Goal: Task Accomplishment & Management: Complete application form

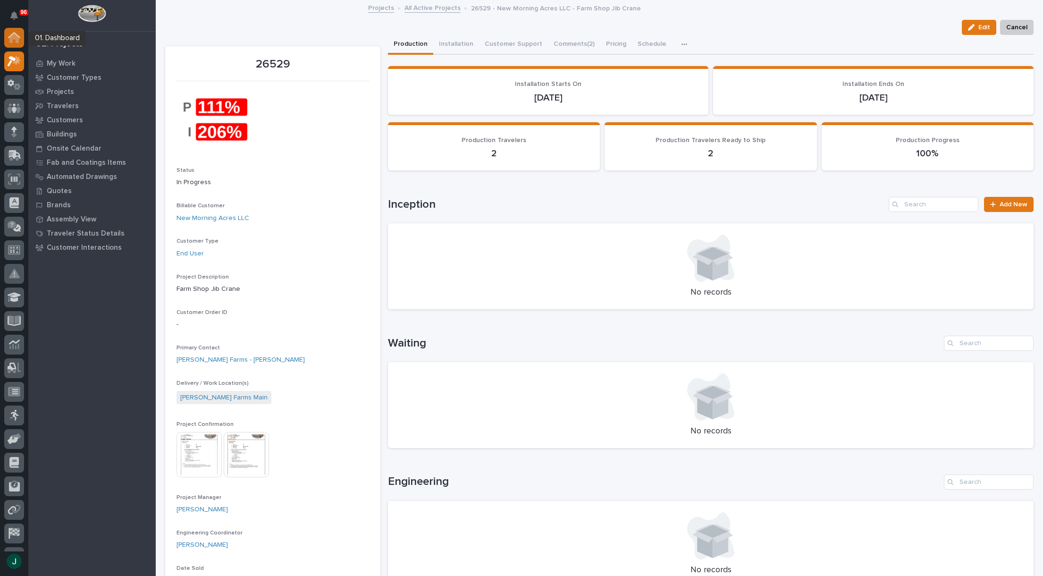
click at [14, 40] on icon at bounding box center [14, 37] width 12 height 11
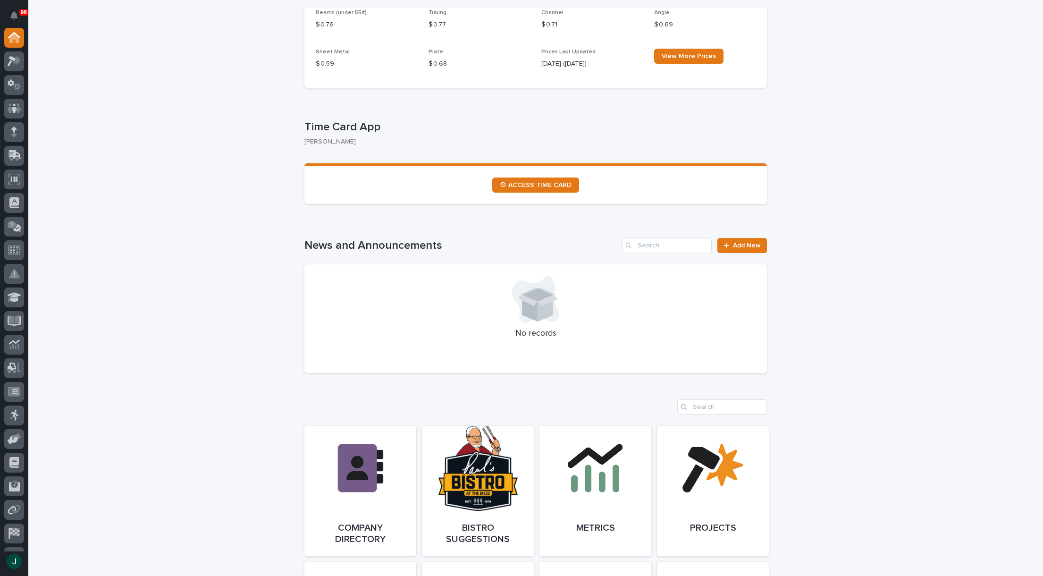
scroll to position [94, 0]
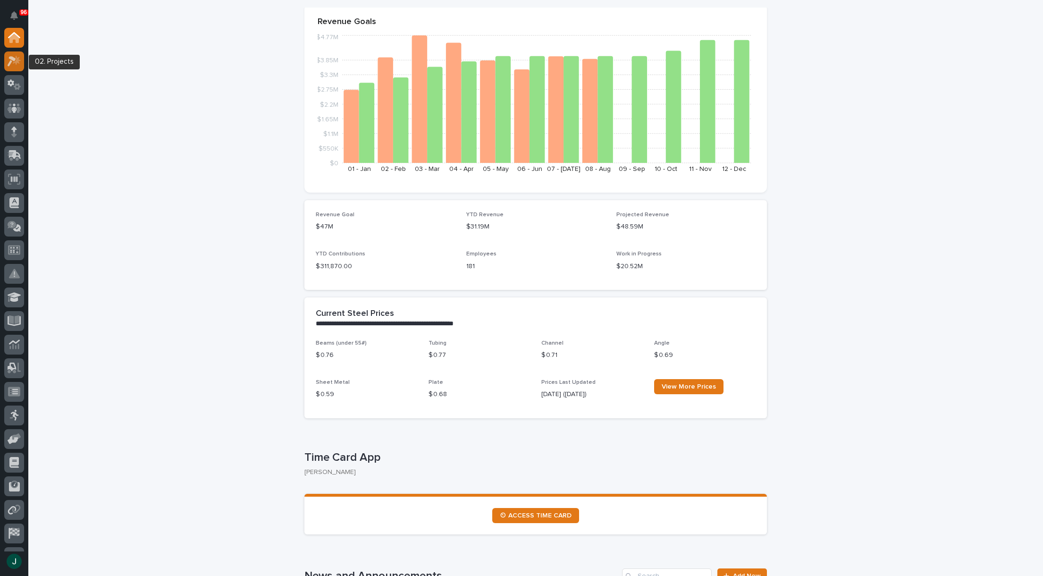
click at [15, 61] on icon at bounding box center [15, 61] width 14 height 11
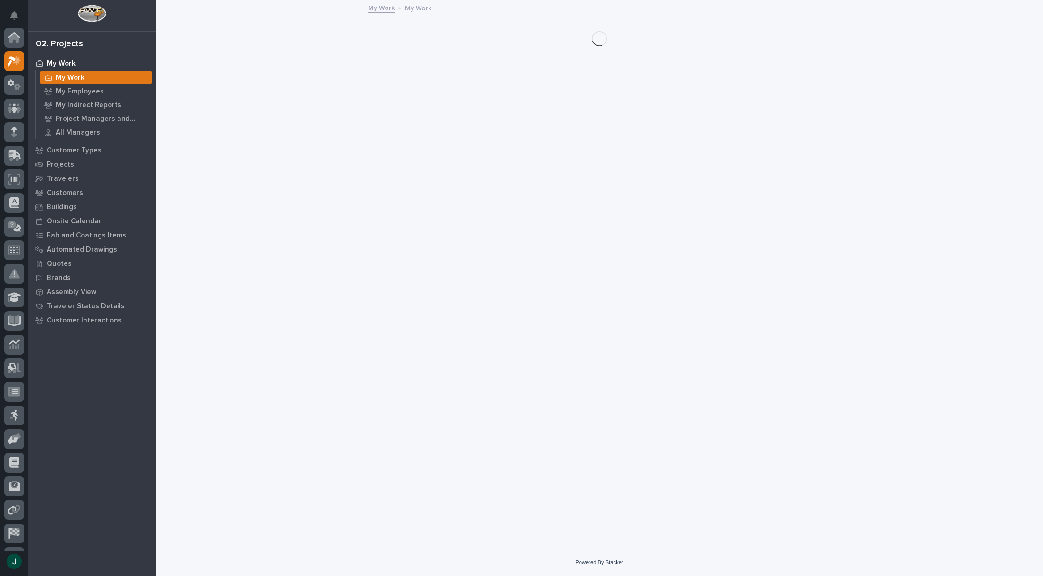
scroll to position [24, 0]
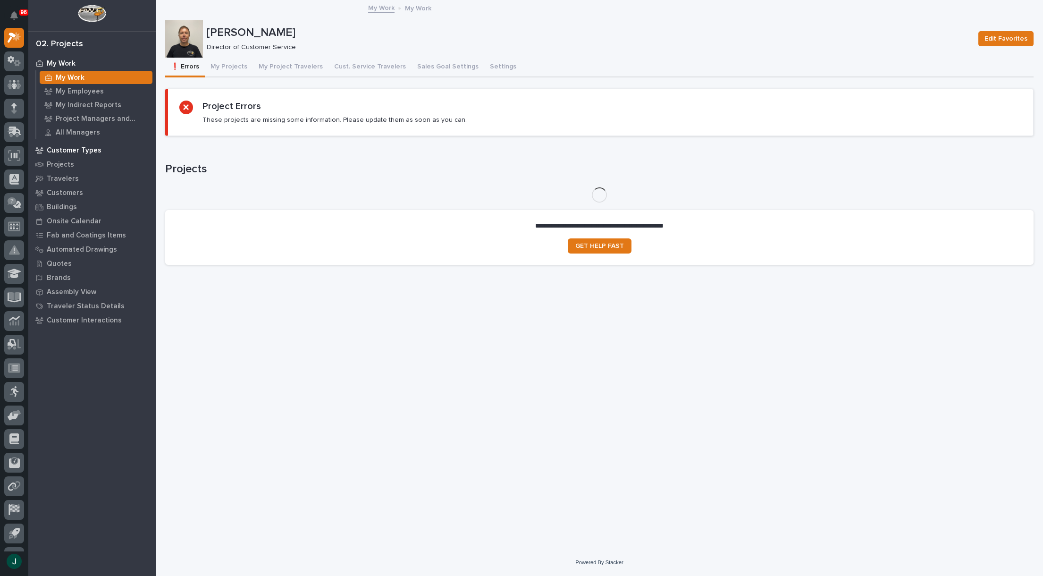
click at [72, 147] on p "Customer Types" at bounding box center [74, 150] width 55 height 8
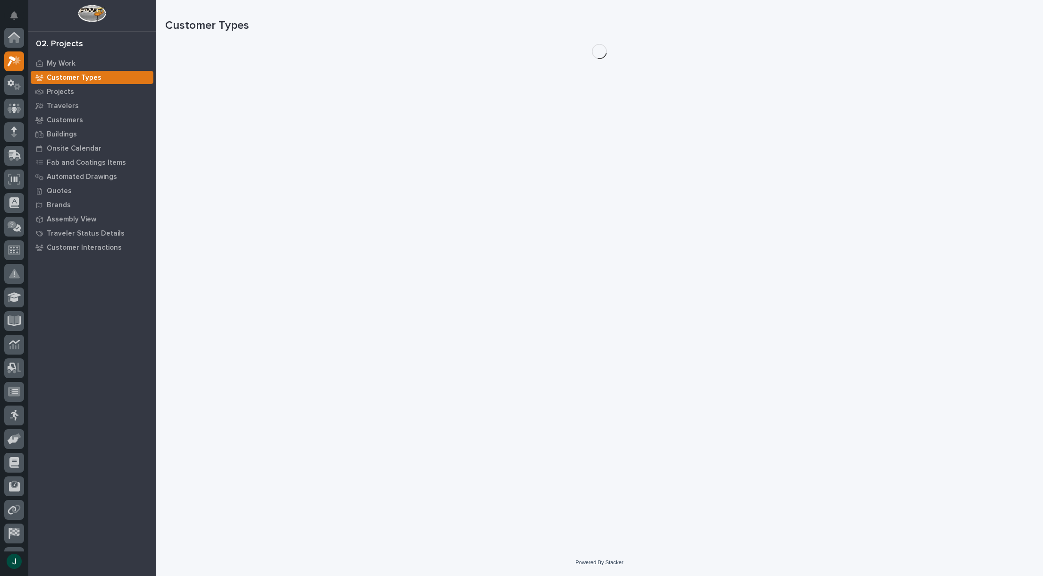
scroll to position [24, 0]
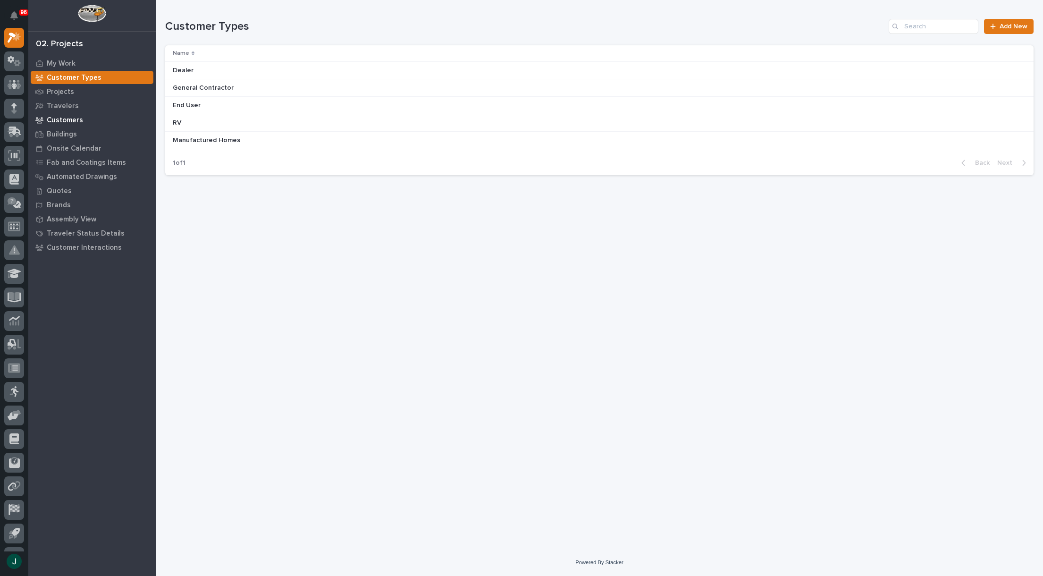
click at [65, 122] on p "Customers" at bounding box center [65, 120] width 36 height 8
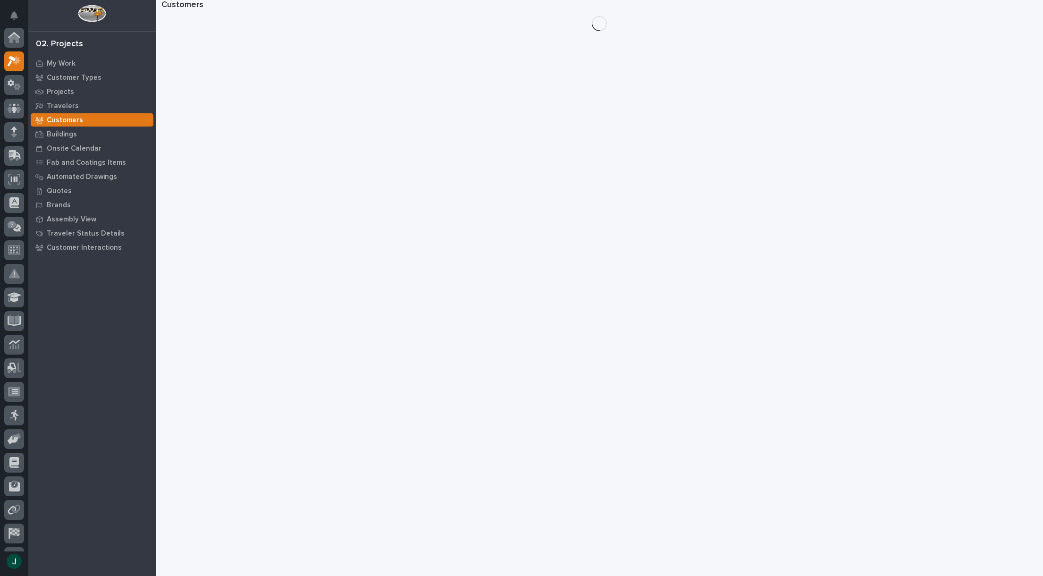
scroll to position [24, 0]
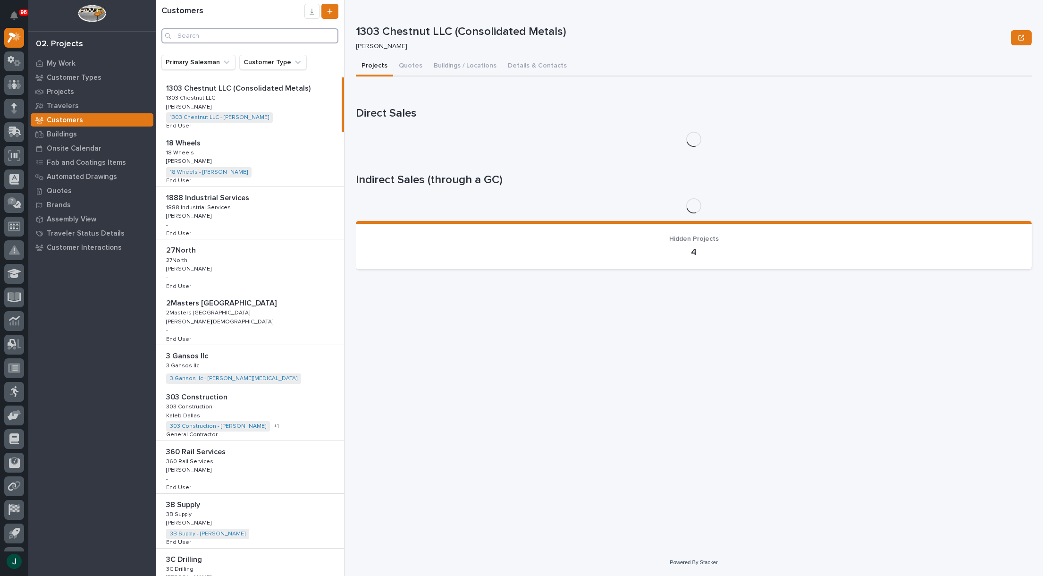
click at [210, 34] on input "Search" at bounding box center [249, 35] width 177 height 15
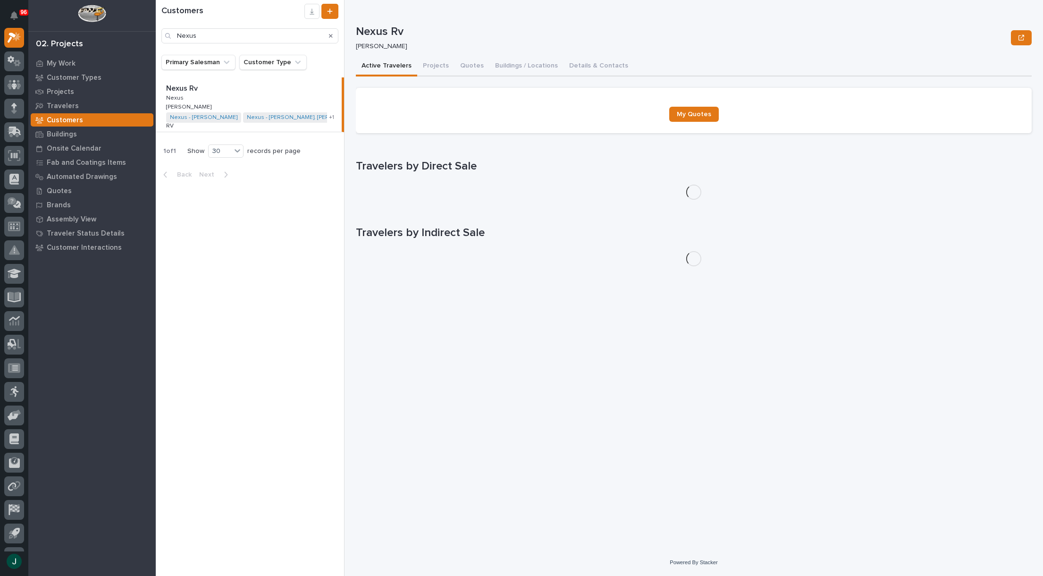
click at [187, 88] on p "Nexus Rv" at bounding box center [183, 87] width 34 height 11
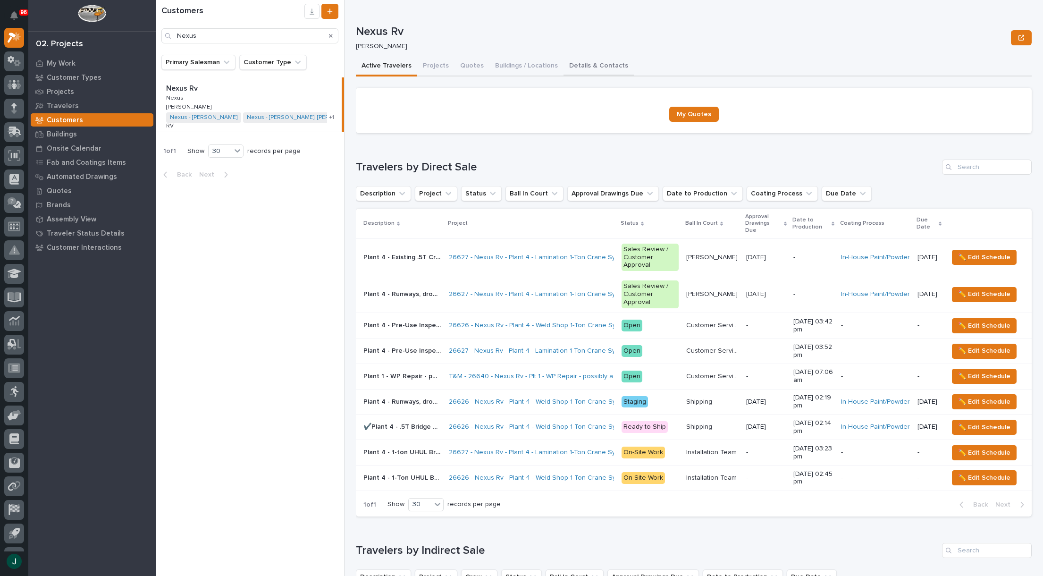
click at [578, 65] on button "Details & Contacts" at bounding box center [598, 67] width 70 height 20
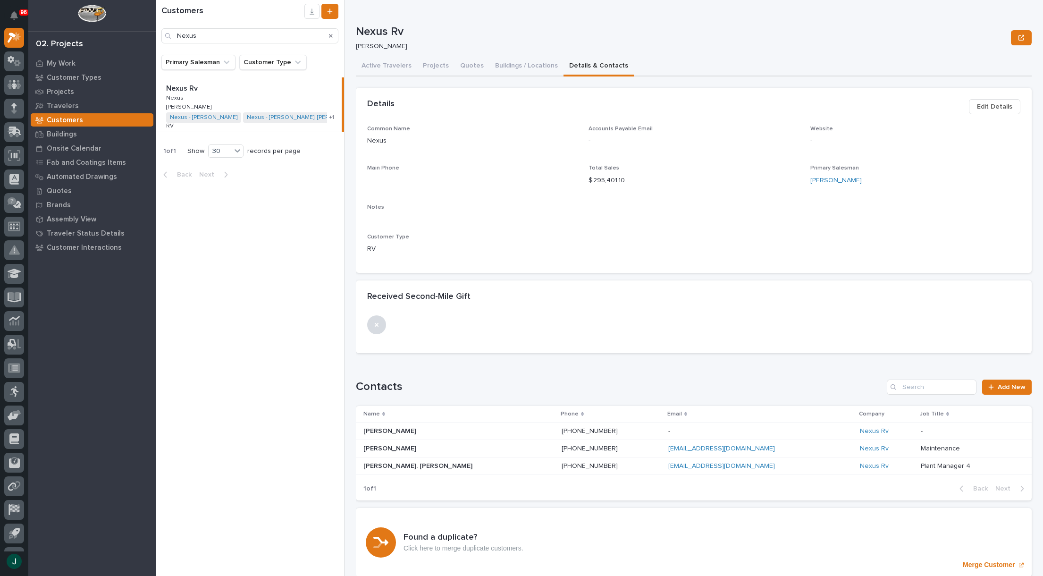
scroll to position [35, 0]
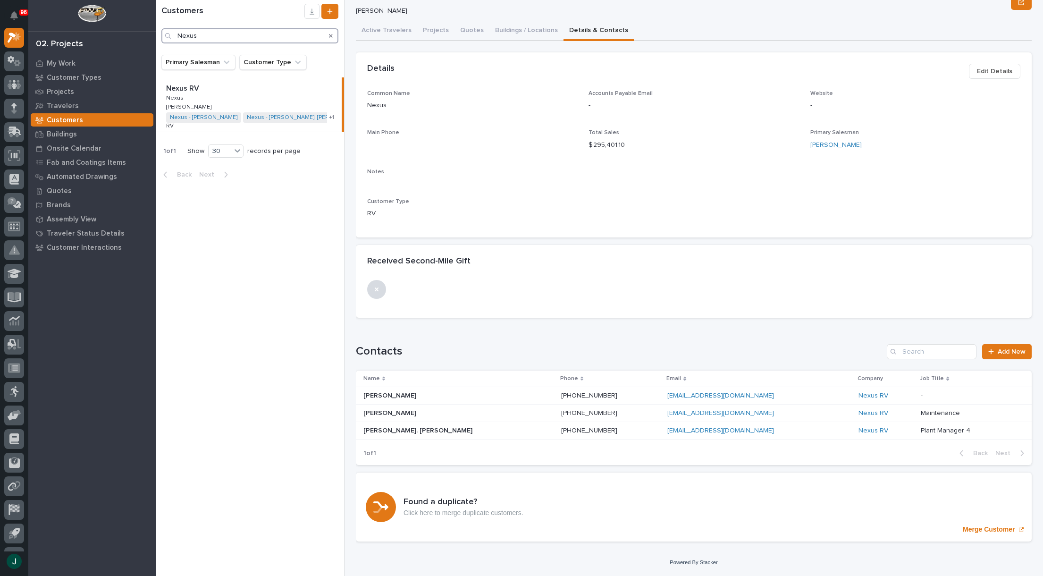
click at [206, 37] on input "Nexus" at bounding box center [249, 35] width 177 height 15
type input "N"
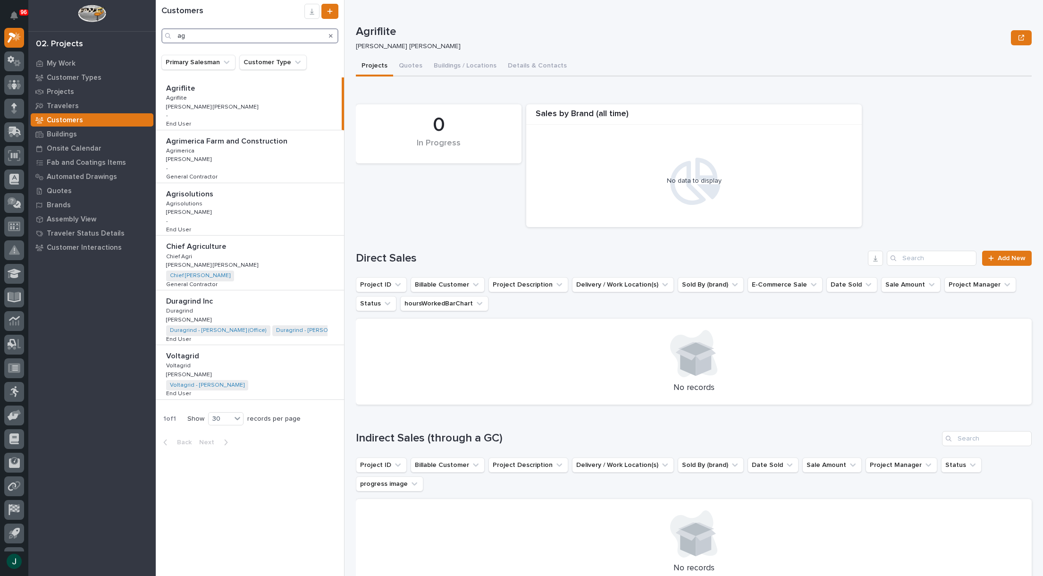
type input "a"
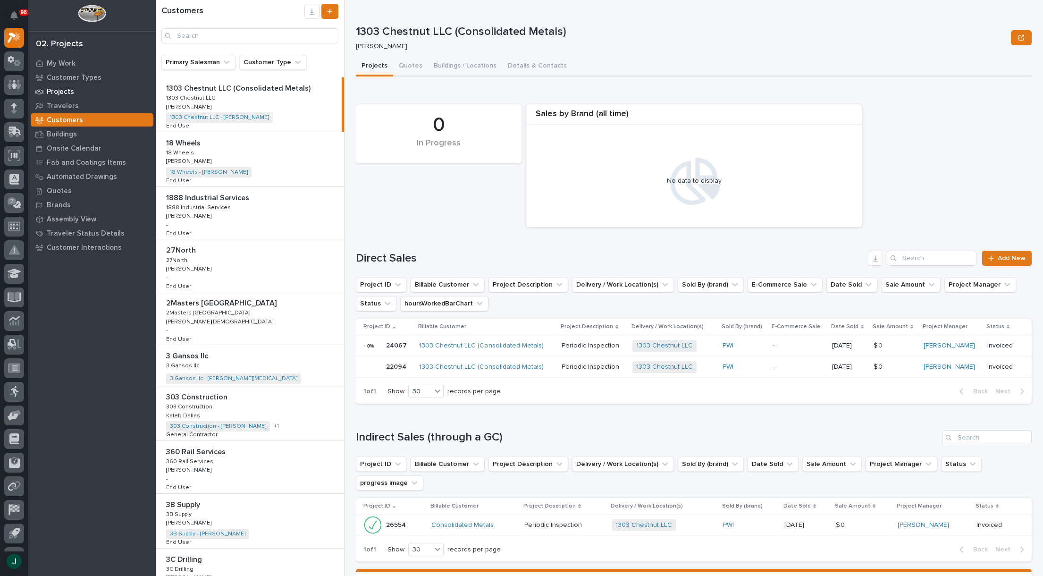
click at [62, 90] on p "Projects" at bounding box center [60, 92] width 27 height 8
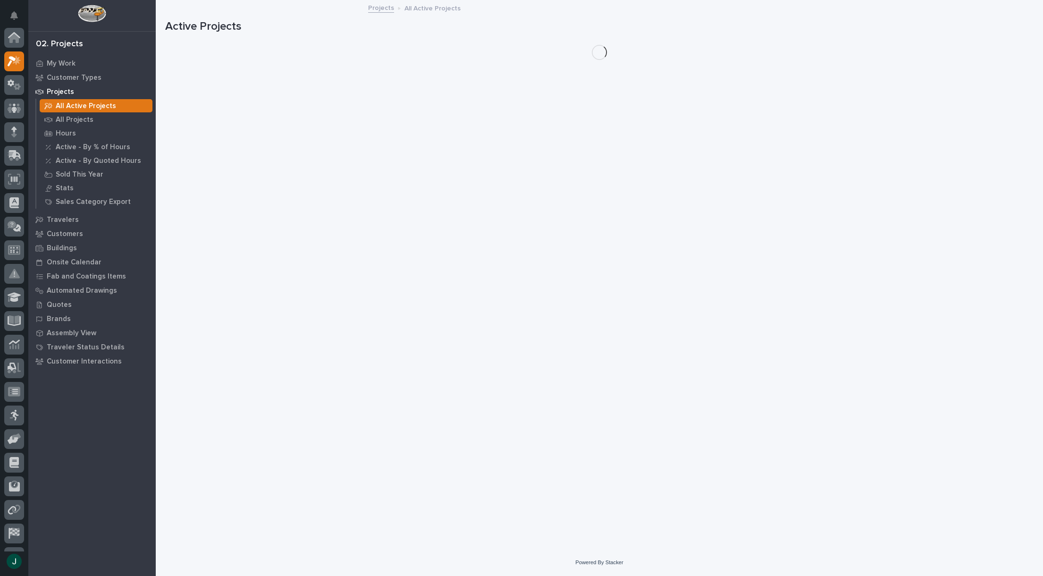
scroll to position [24, 0]
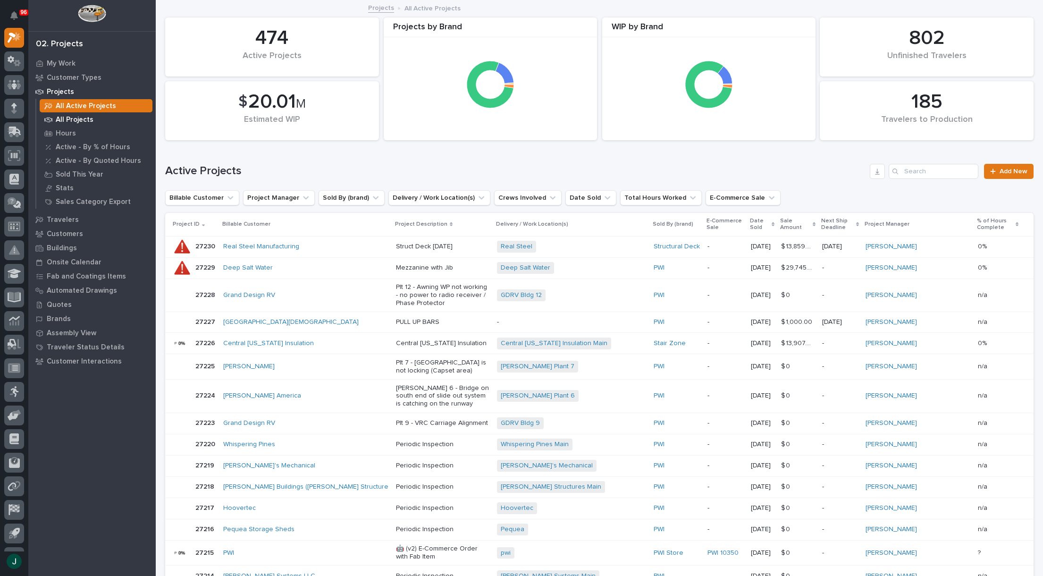
click at [73, 120] on p "All Projects" at bounding box center [75, 120] width 38 height 8
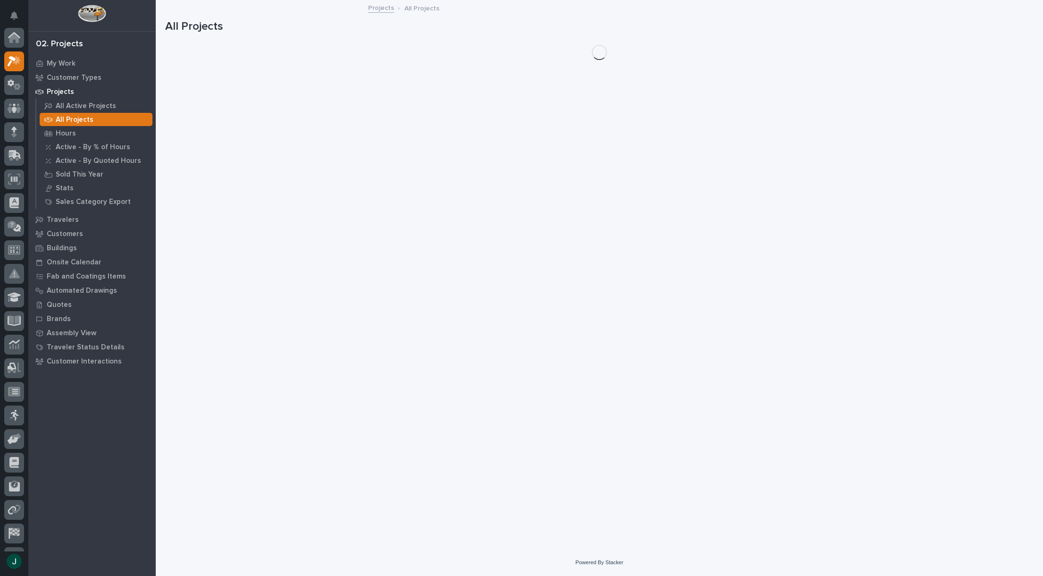
scroll to position [24, 0]
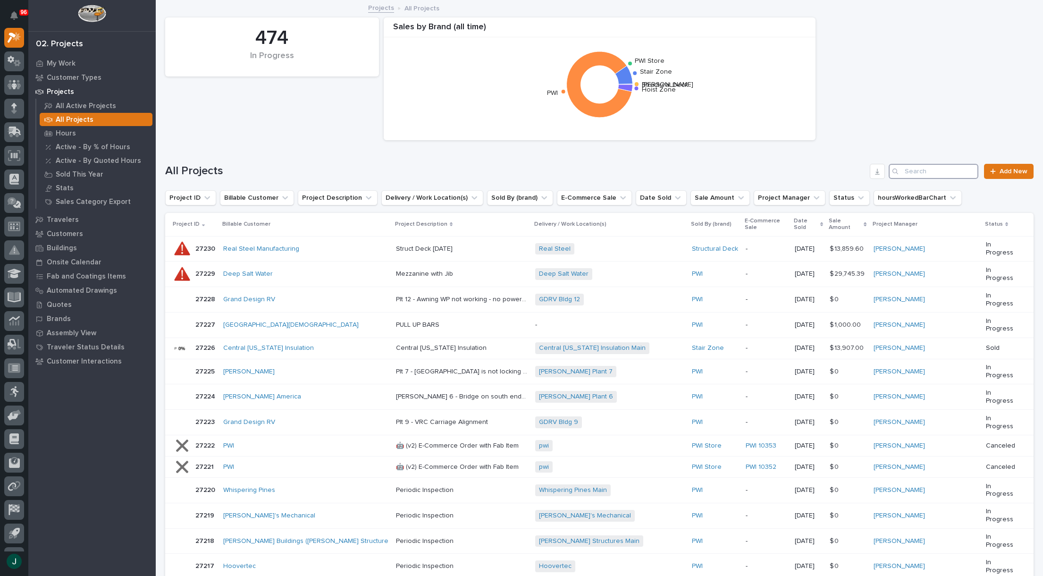
click at [922, 172] on input "Search" at bounding box center [934, 171] width 90 height 15
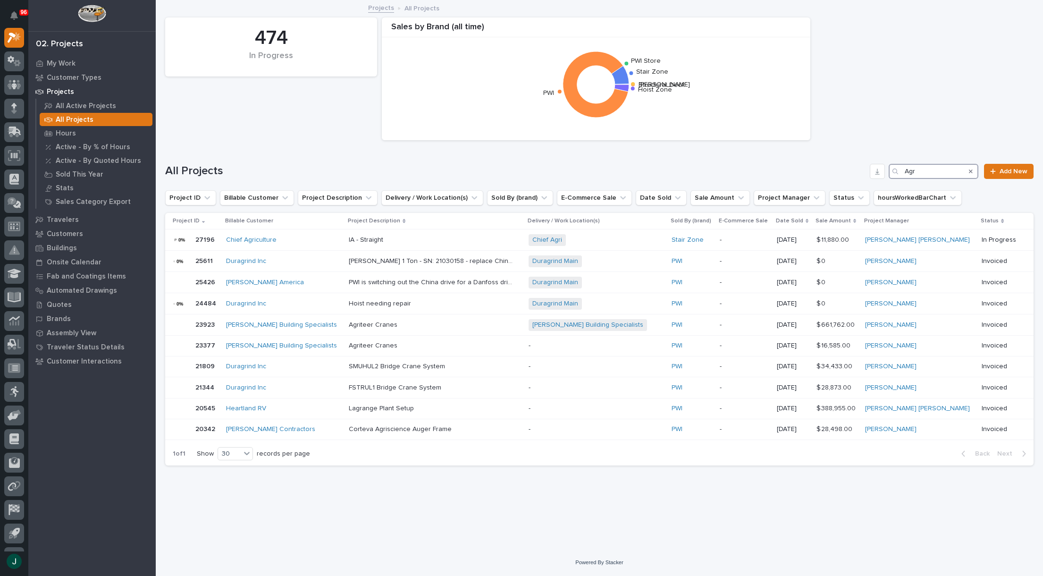
type input "Agr"
click at [55, 77] on p "Customer Types" at bounding box center [74, 78] width 55 height 8
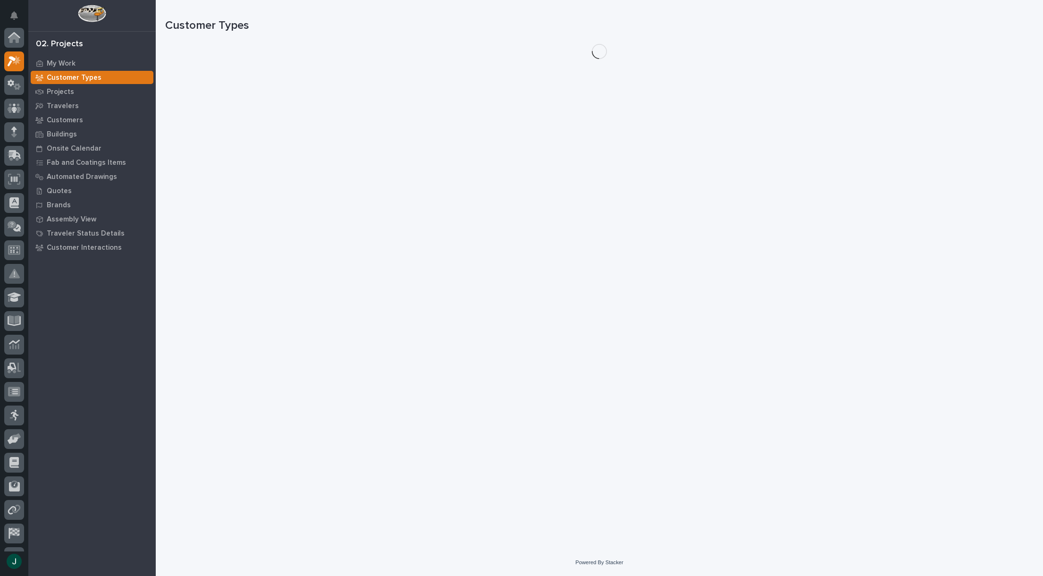
scroll to position [24, 0]
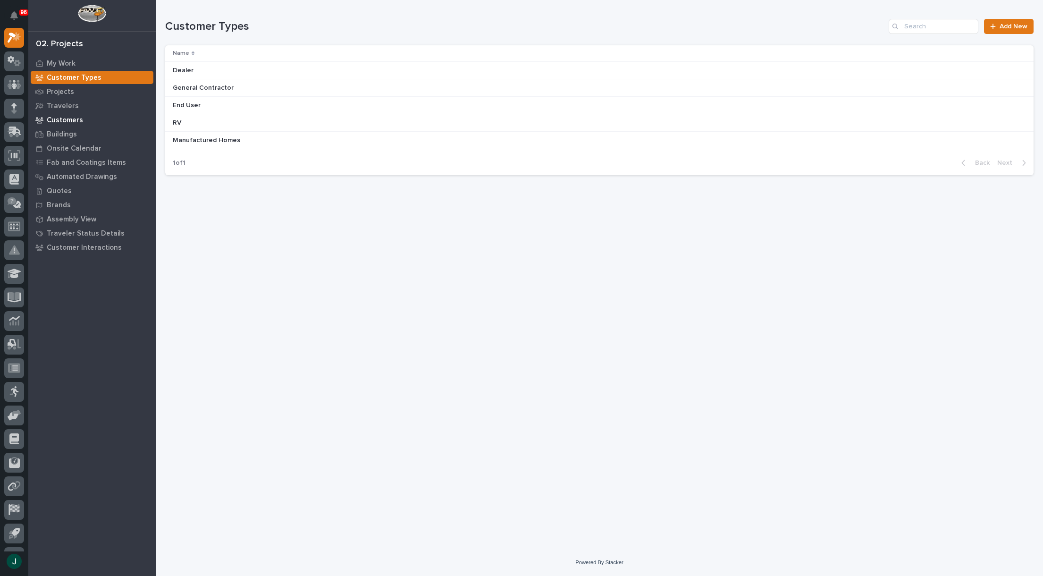
click at [67, 119] on p "Customers" at bounding box center [65, 120] width 36 height 8
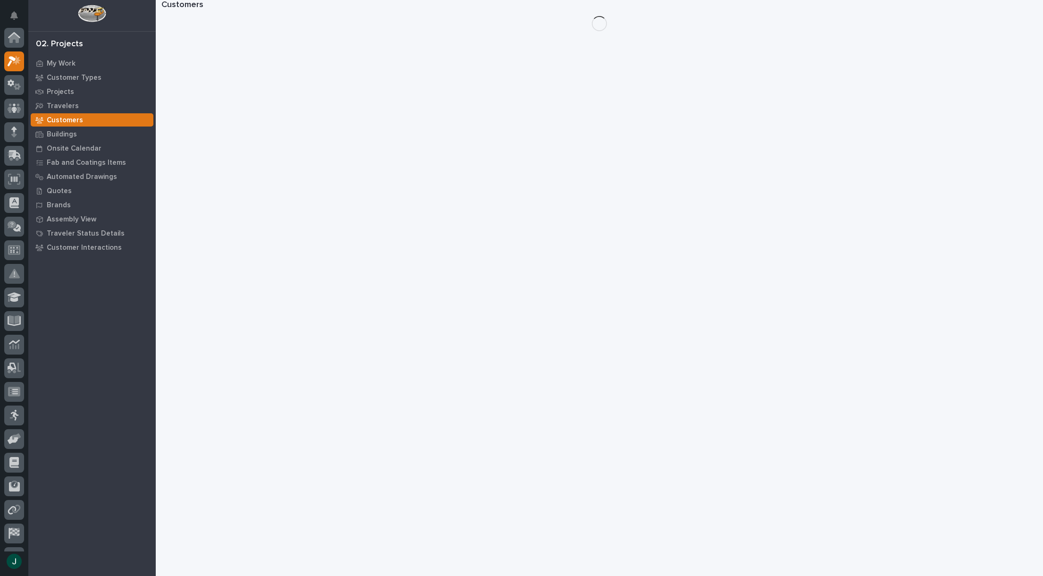
scroll to position [24, 0]
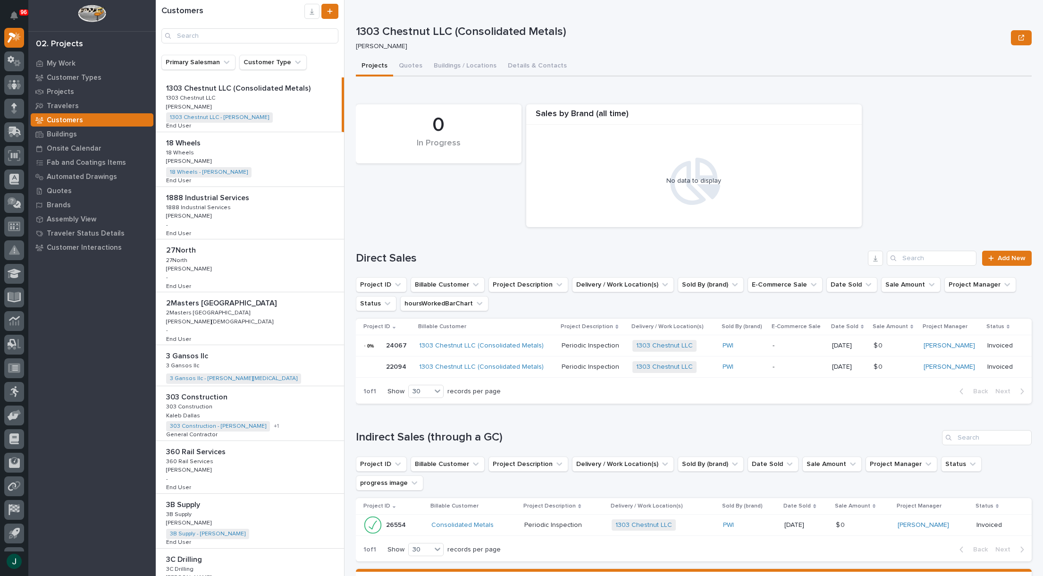
click at [219, 27] on div "Customers" at bounding box center [250, 24] width 188 height 40
click at [219, 34] on input "Search" at bounding box center [249, 35] width 177 height 15
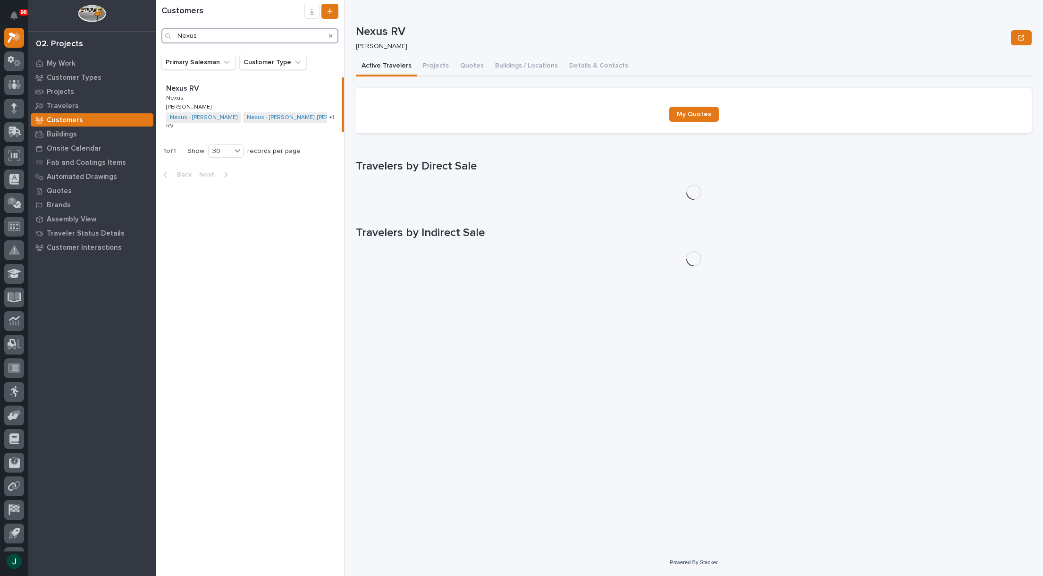
type input "Nexus"
click at [185, 87] on p "Nexus RV" at bounding box center [183, 87] width 35 height 11
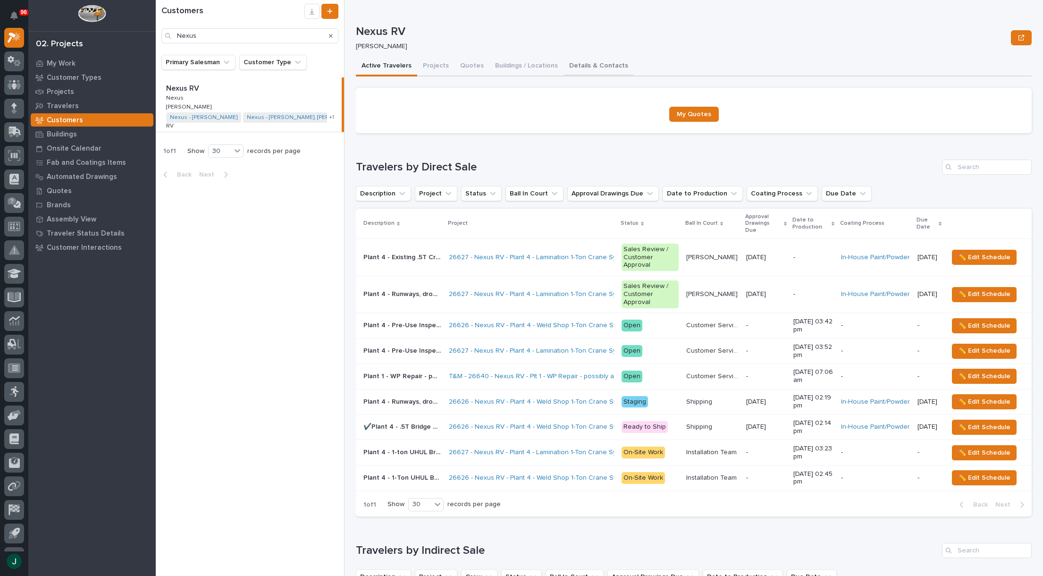
click at [581, 65] on button "Details & Contacts" at bounding box center [598, 67] width 70 height 20
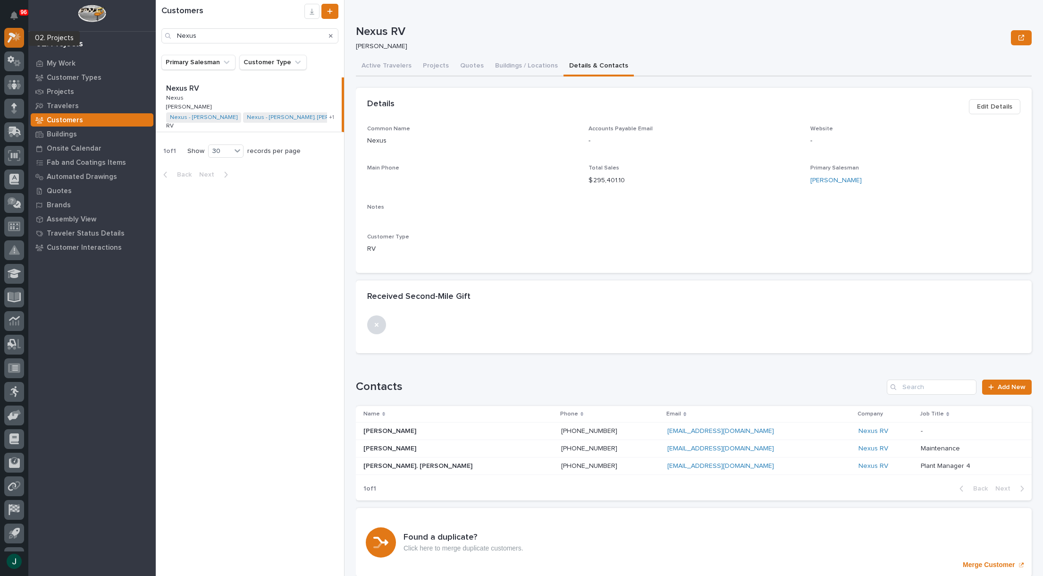
click at [8, 37] on icon at bounding box center [15, 37] width 14 height 11
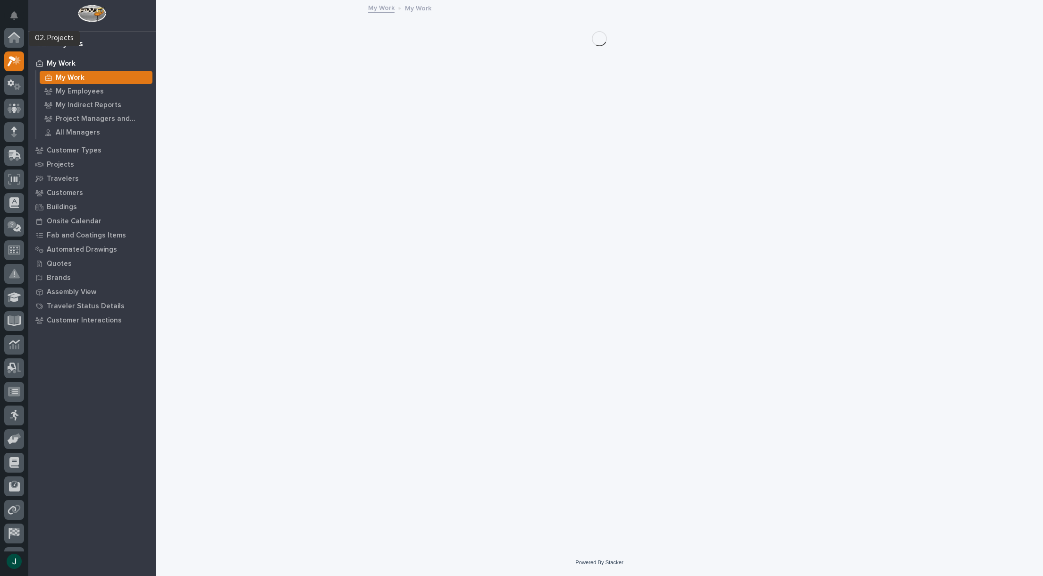
scroll to position [24, 0]
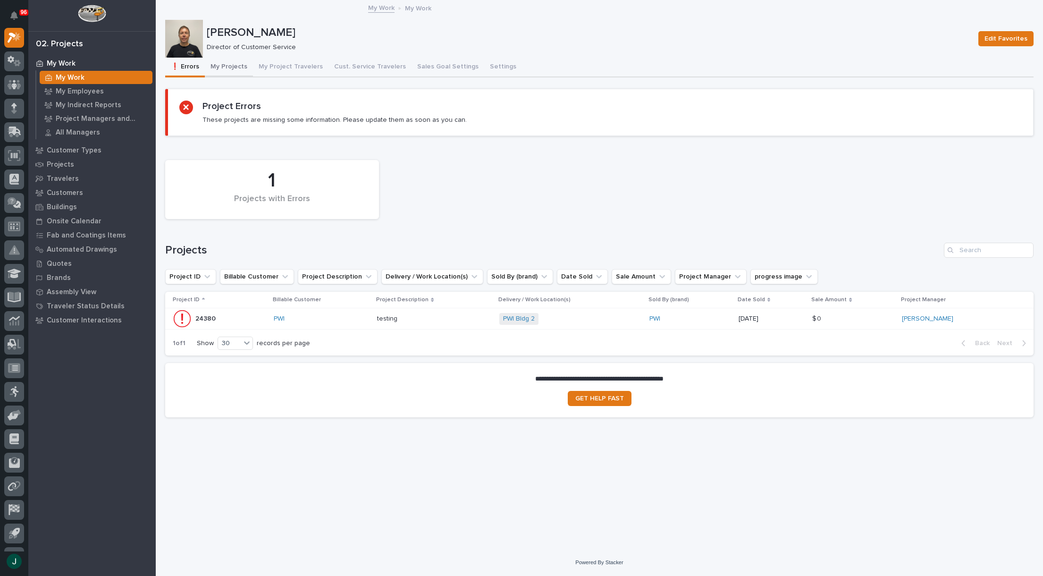
click at [229, 68] on button "My Projects" at bounding box center [229, 68] width 48 height 20
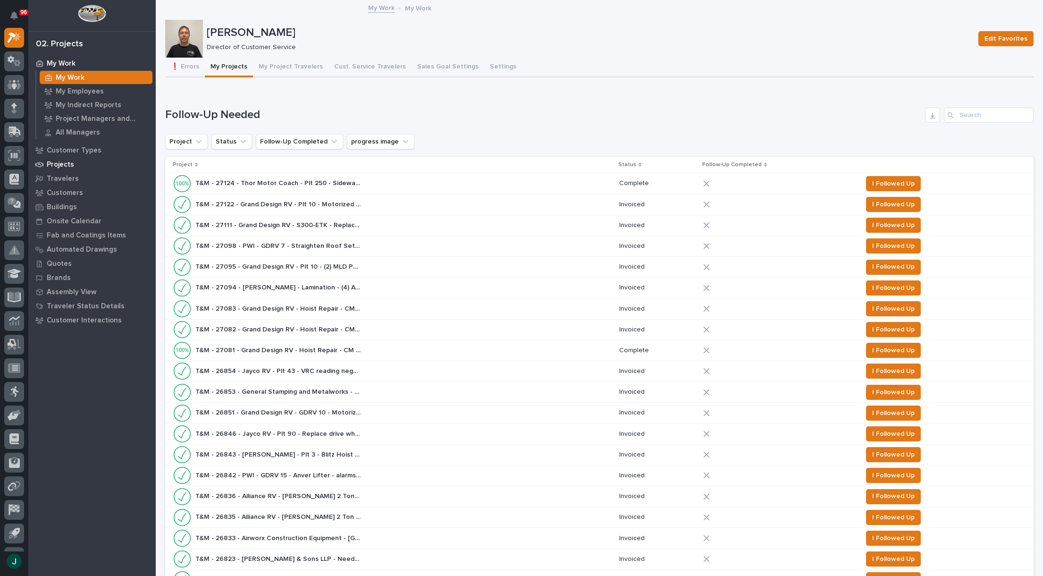
click at [50, 163] on p "Projects" at bounding box center [60, 164] width 27 height 8
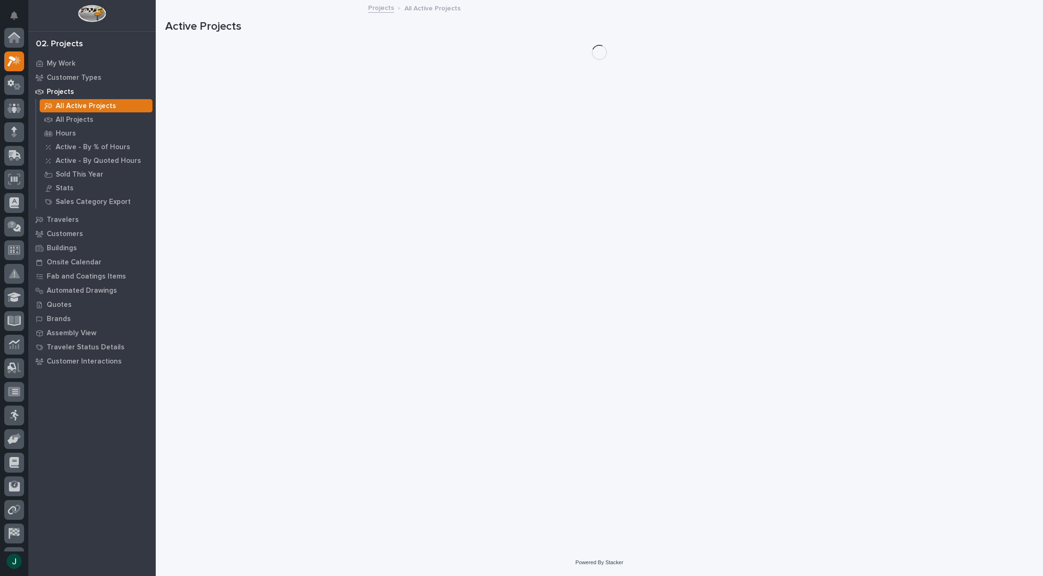
scroll to position [24, 0]
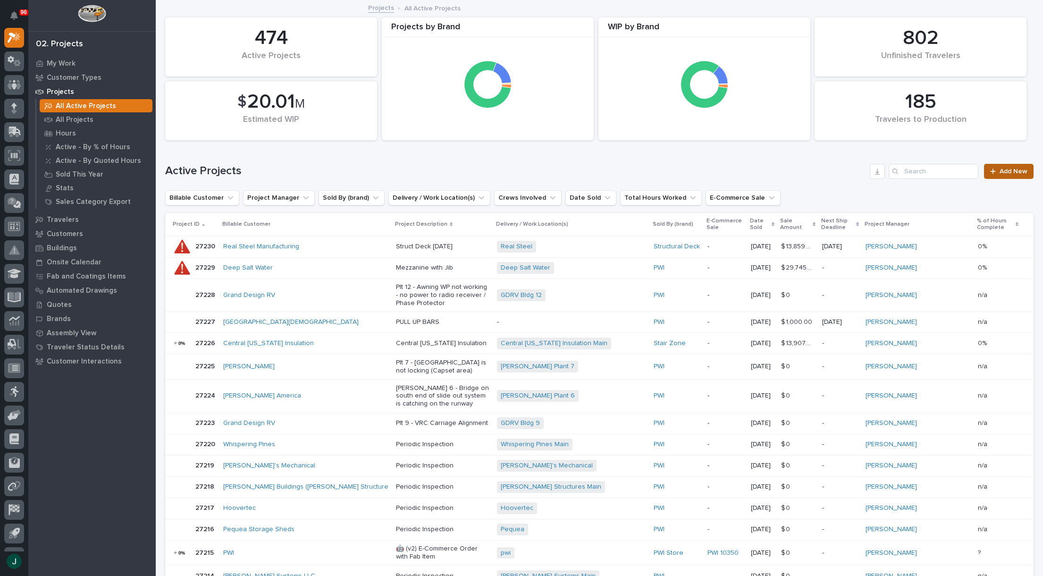
click at [1001, 169] on span "Add New" at bounding box center [1014, 171] width 28 height 7
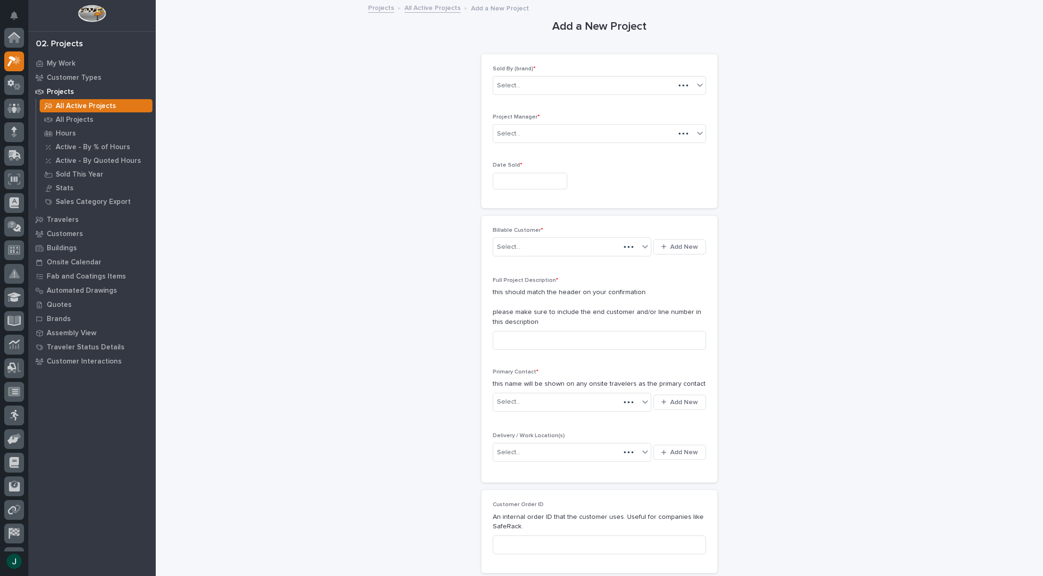
scroll to position [24, 0]
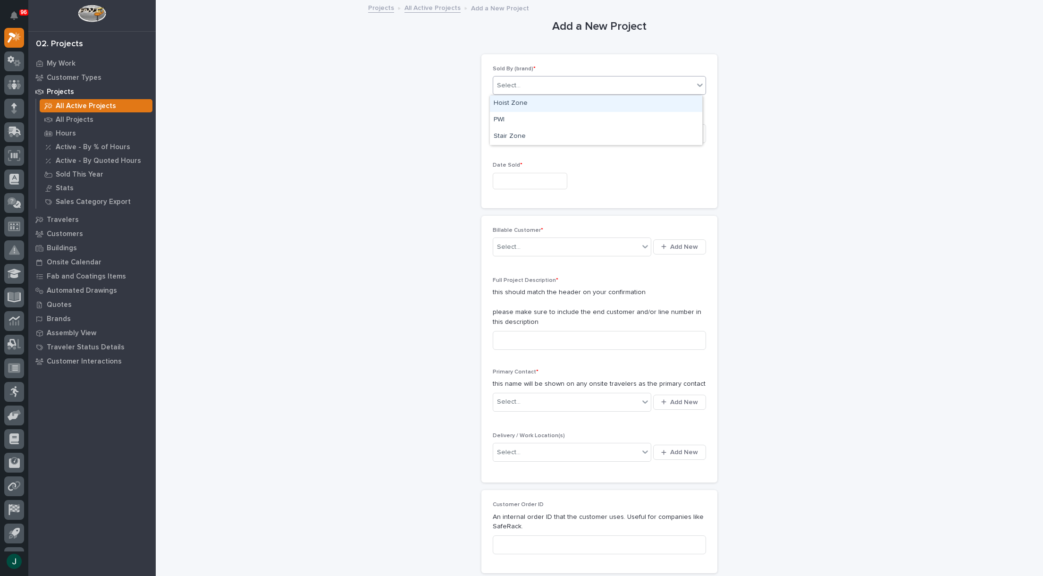
click at [685, 87] on div "Select..." at bounding box center [593, 86] width 201 height 16
click at [569, 118] on div "PWI" at bounding box center [596, 120] width 212 height 17
click at [537, 176] on input "text" at bounding box center [530, 181] width 75 height 17
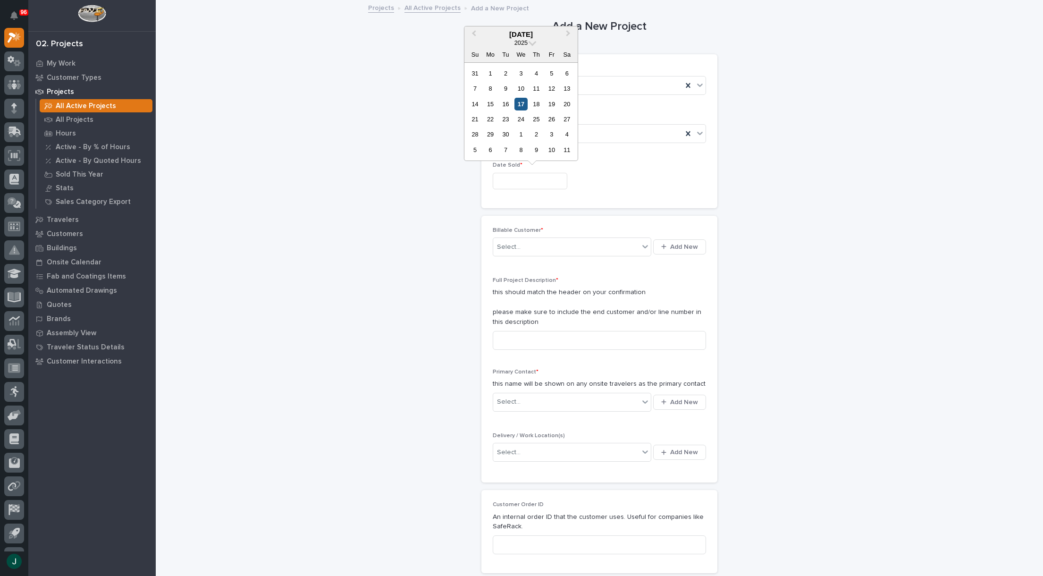
click at [525, 104] on div "17" at bounding box center [520, 104] width 13 height 13
type input "**********"
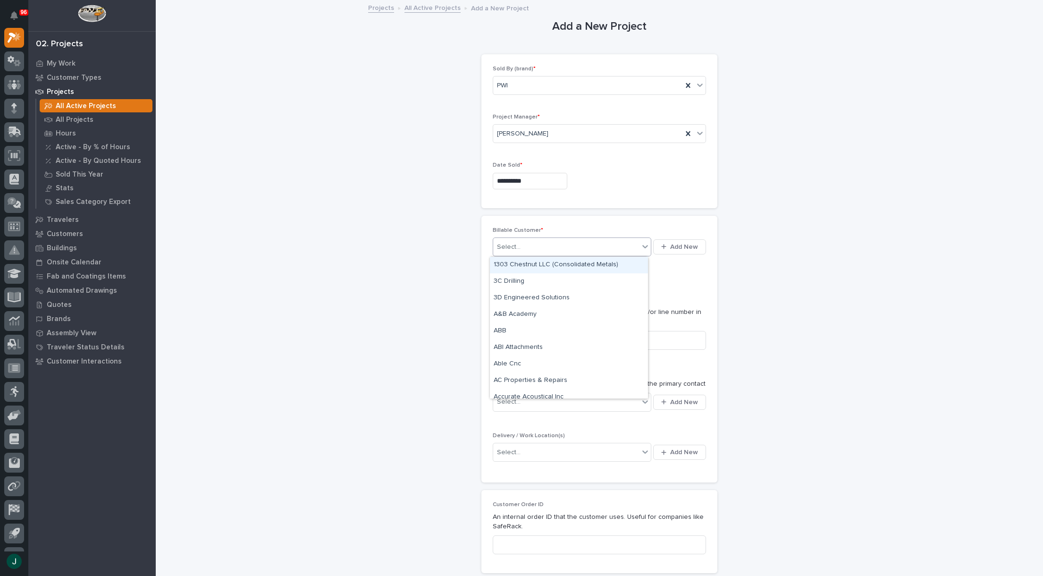
click at [639, 245] on div at bounding box center [644, 246] width 11 height 17
type input "***"
click at [518, 267] on div "PWI" at bounding box center [569, 265] width 158 height 17
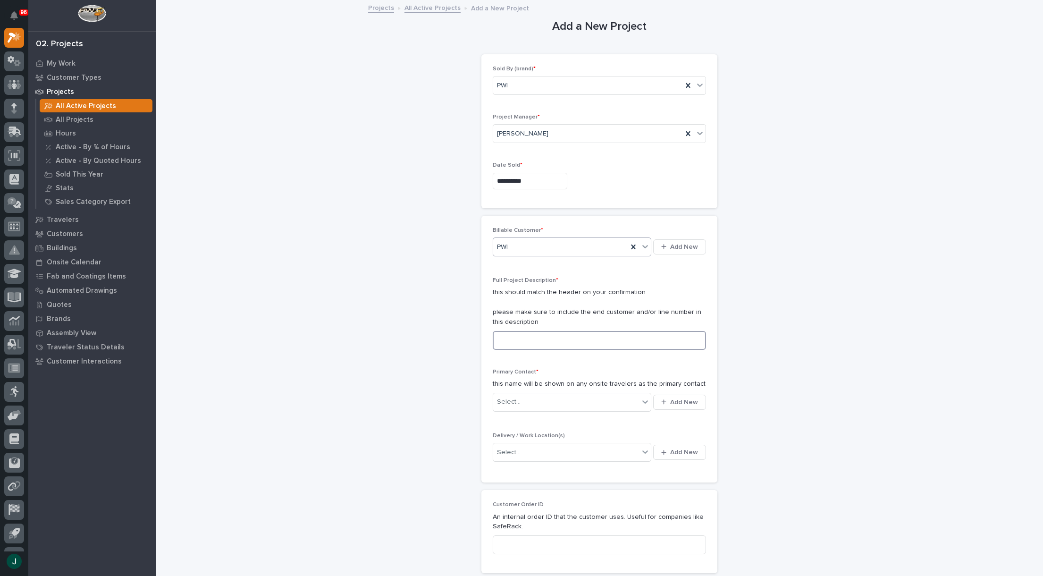
click at [569, 342] on input at bounding box center [599, 340] width 213 height 19
type input "Safety Lock Weldment"
click at [632, 400] on div "Select..." at bounding box center [566, 402] width 146 height 16
type input "**********"
click at [541, 417] on div "PWI - [PERSON_NAME]" at bounding box center [569, 420] width 158 height 17
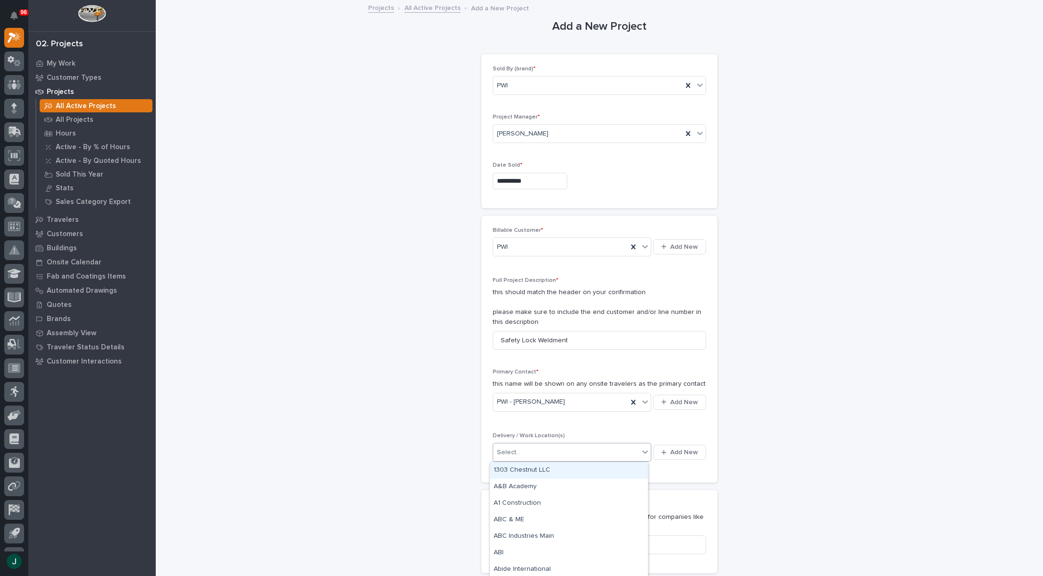
click at [640, 450] on icon at bounding box center [644, 451] width 9 height 9
type input "***"
click at [519, 535] on div "PWI Bldg 2" at bounding box center [569, 536] width 158 height 17
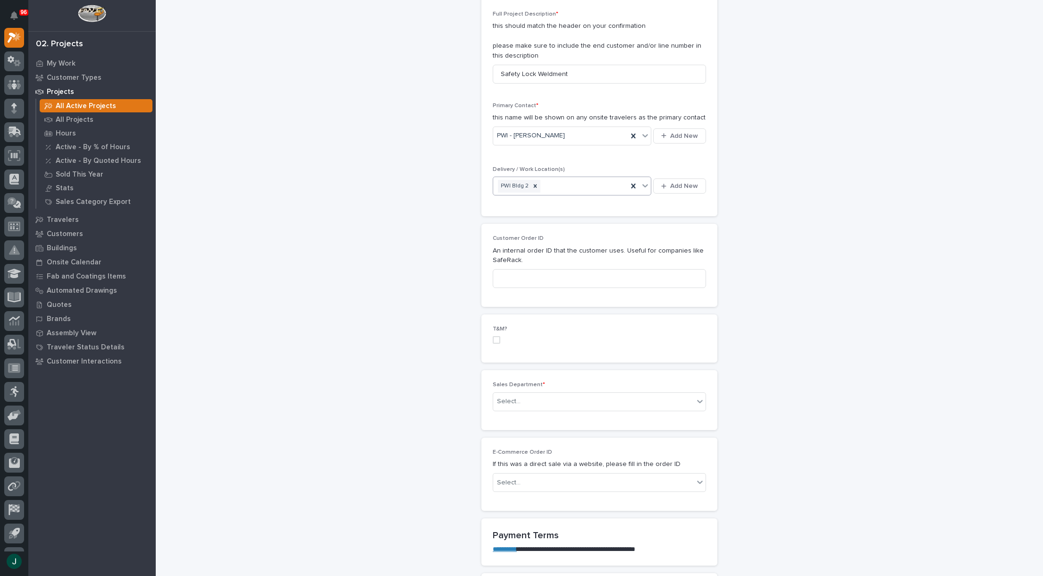
scroll to position [283, 0]
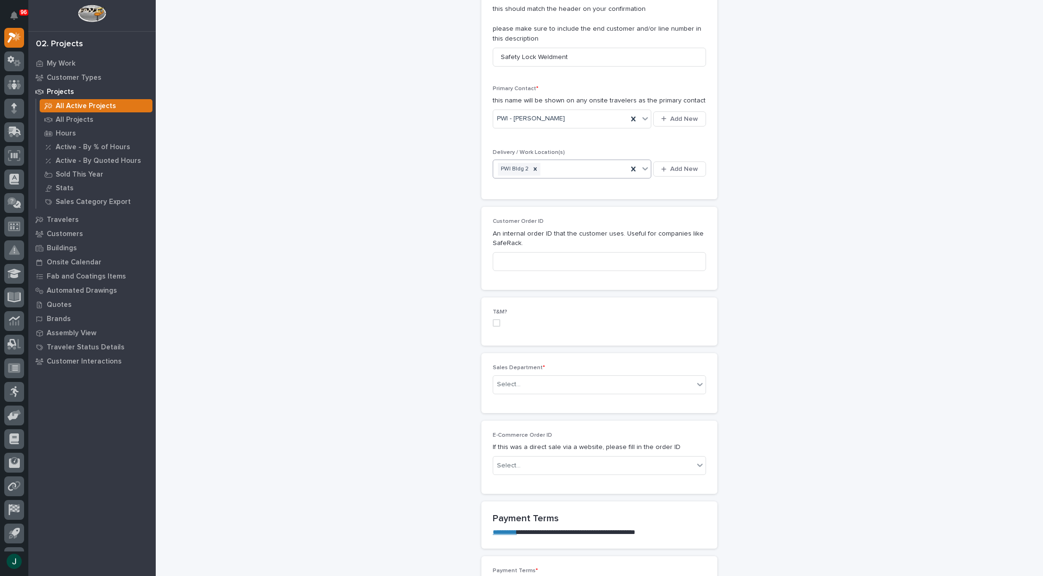
click at [493, 321] on span at bounding box center [497, 323] width 8 height 8
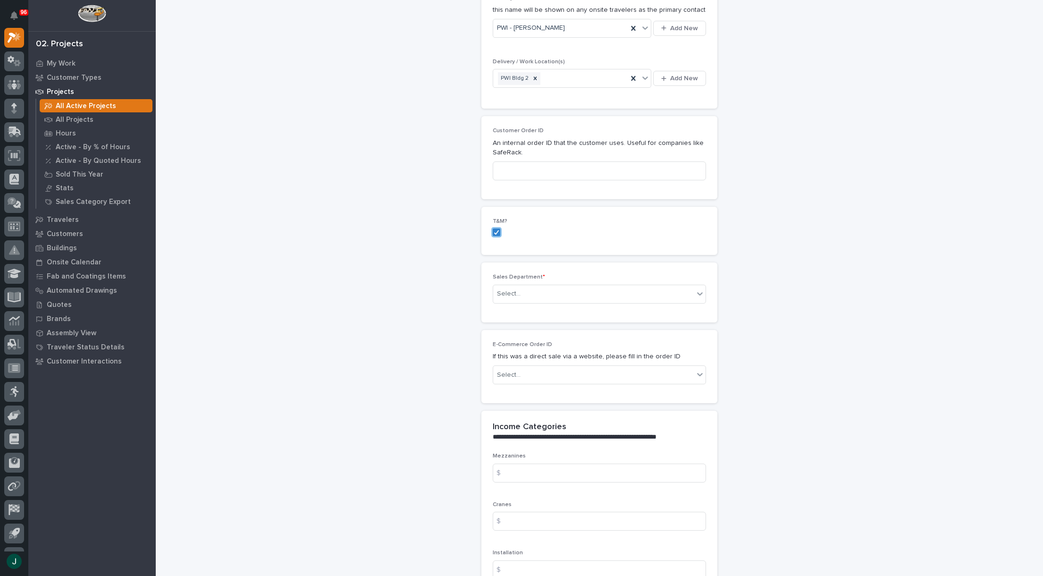
scroll to position [378, 0]
click at [611, 294] on div "Select..." at bounding box center [593, 290] width 201 height 16
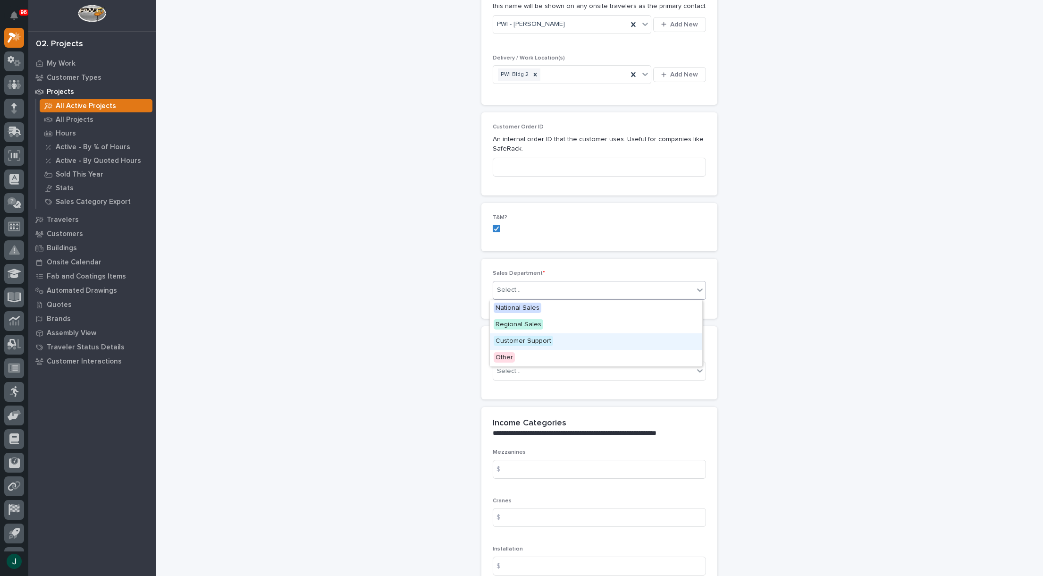
click at [538, 340] on span "Customer Support" at bounding box center [523, 341] width 59 height 10
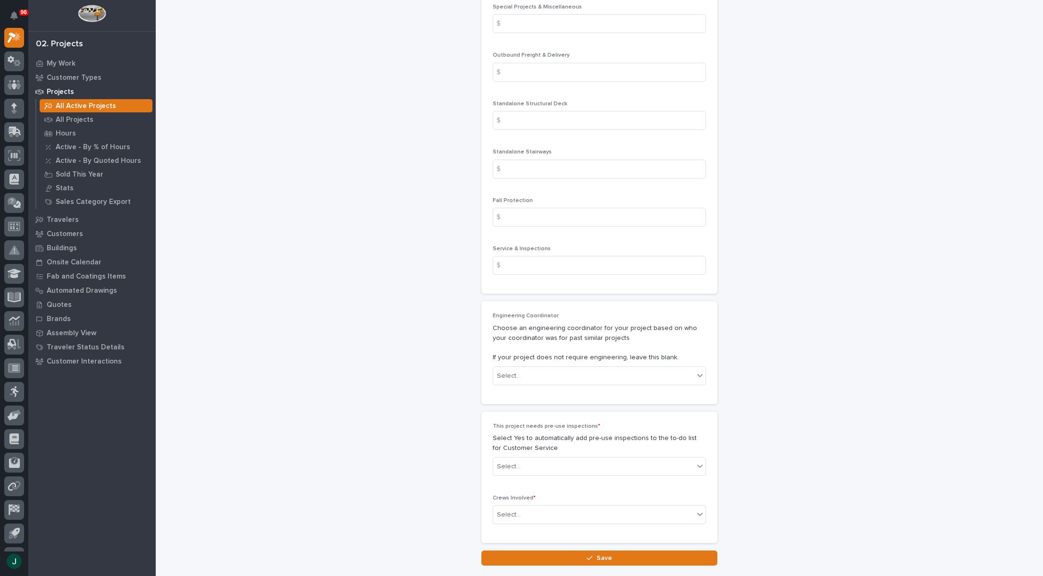
scroll to position [1038, 0]
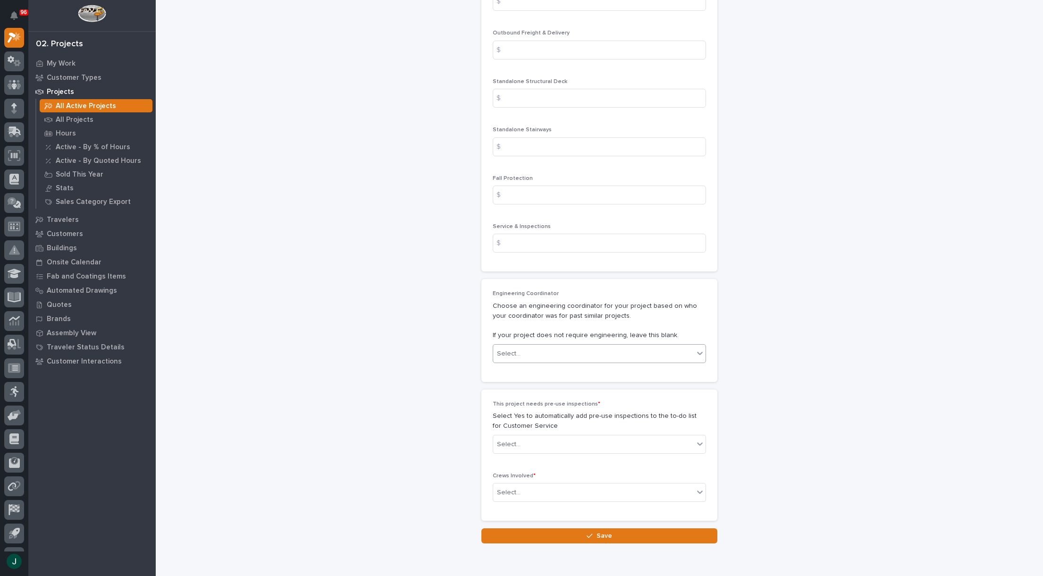
click at [695, 349] on icon at bounding box center [699, 352] width 9 height 9
type input "*"
click at [690, 312] on p "Choose an engineering coordinator for your project based on who your coordinato…" at bounding box center [599, 320] width 213 height 39
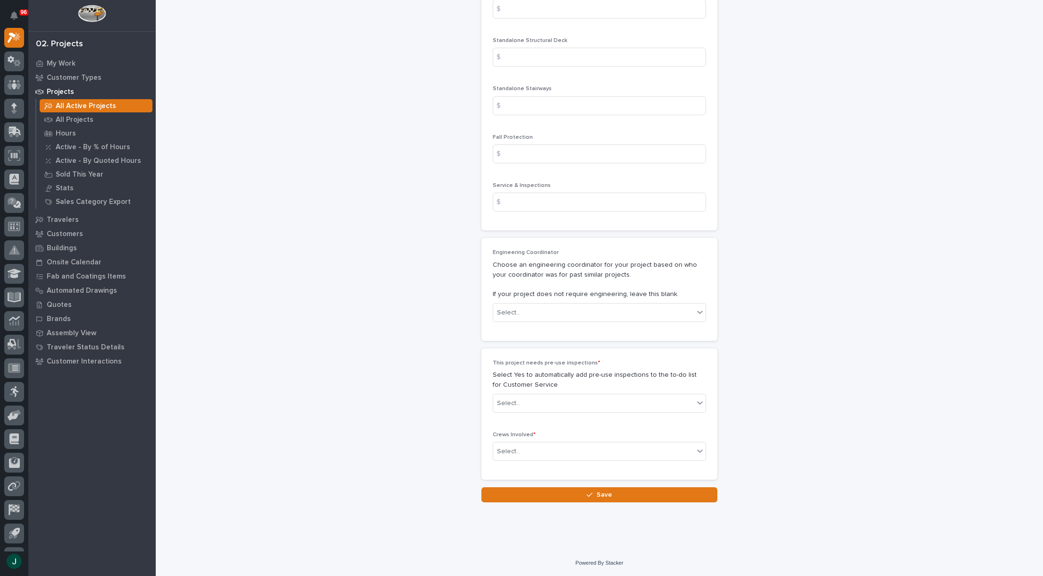
scroll to position [1080, 0]
click at [695, 401] on icon at bounding box center [699, 401] width 9 height 9
click at [521, 437] on div "No" at bounding box center [596, 437] width 212 height 17
click at [664, 451] on div "Select..." at bounding box center [593, 451] width 201 height 16
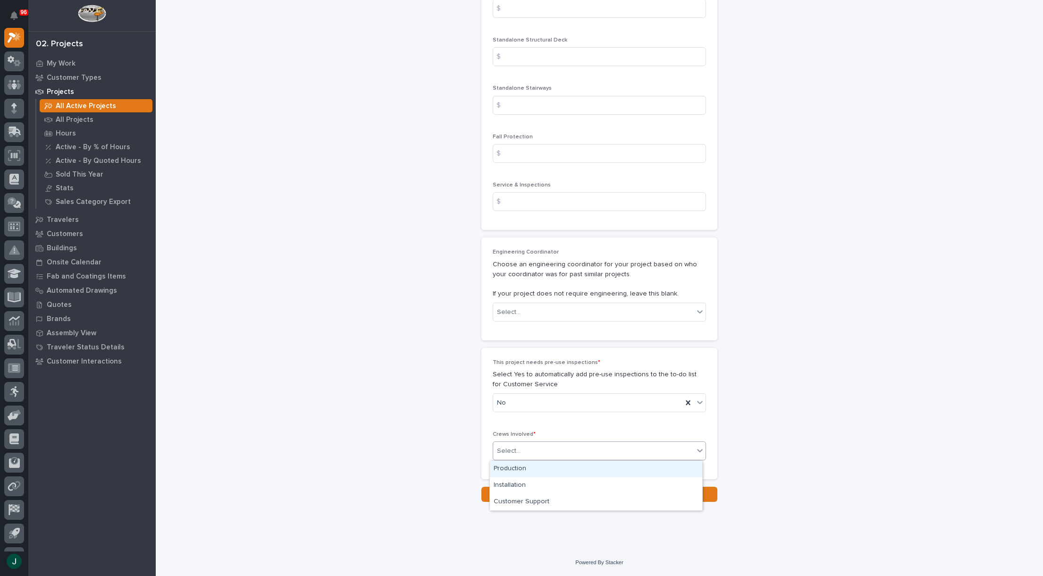
click at [527, 468] on div "Production" at bounding box center [596, 469] width 212 height 17
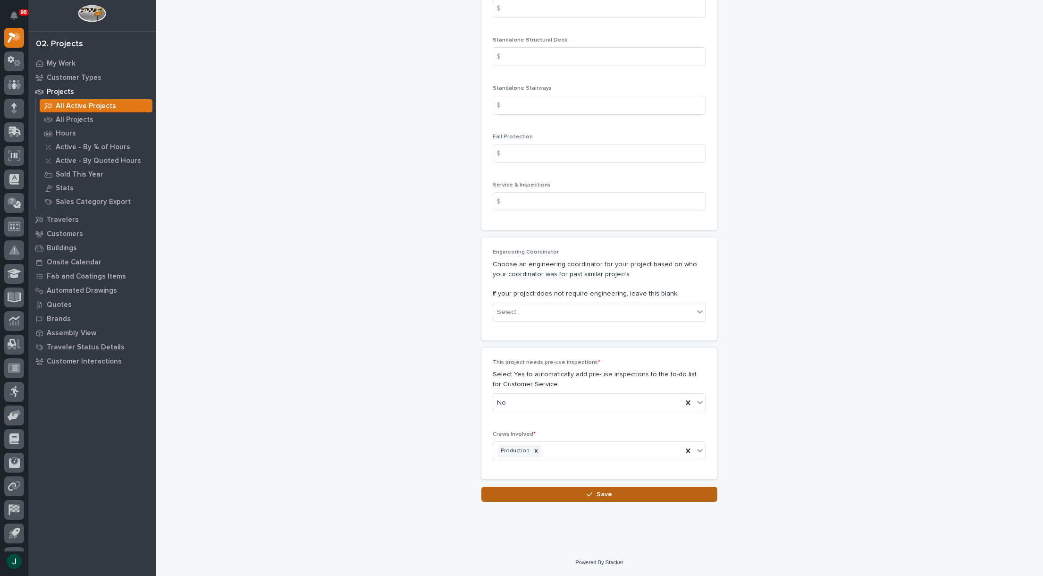
click at [631, 496] on button "Save" at bounding box center [599, 494] width 236 height 15
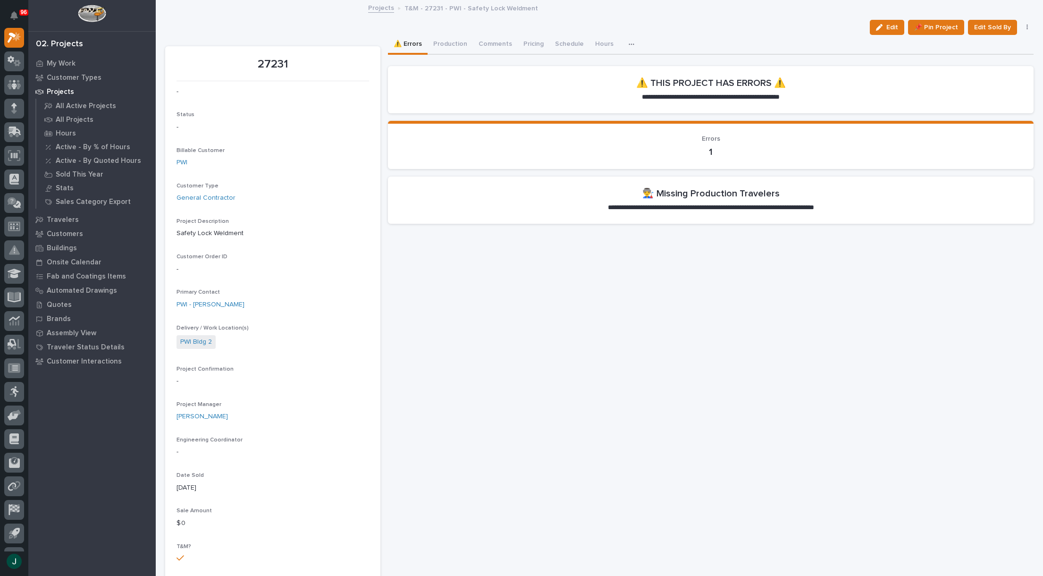
click at [659, 198] on h2 "👨‍🏭 Missing Production Travelers" at bounding box center [710, 193] width 137 height 11
click at [64, 92] on p "Projects" at bounding box center [60, 92] width 27 height 8
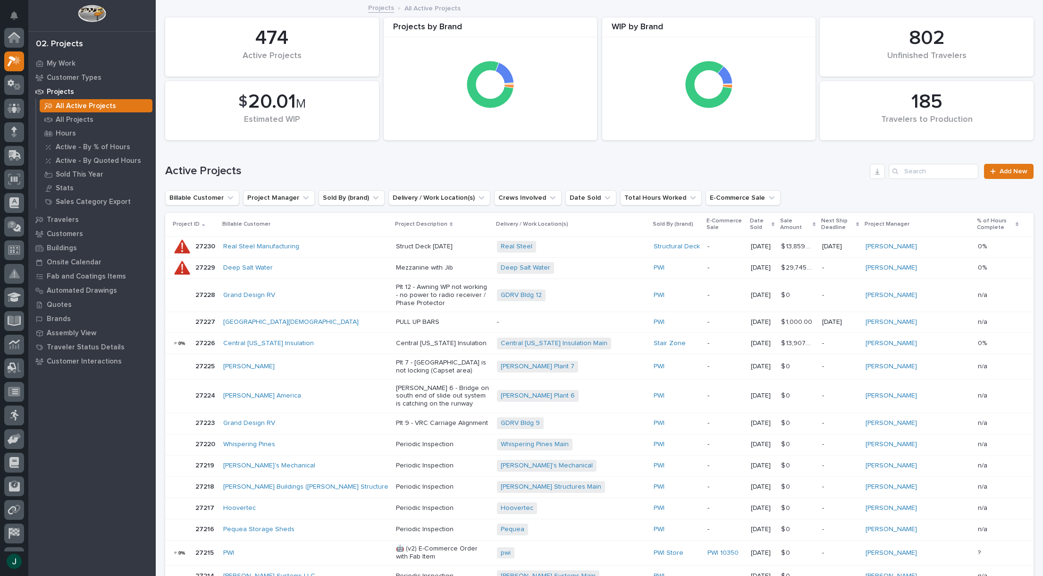
scroll to position [24, 0]
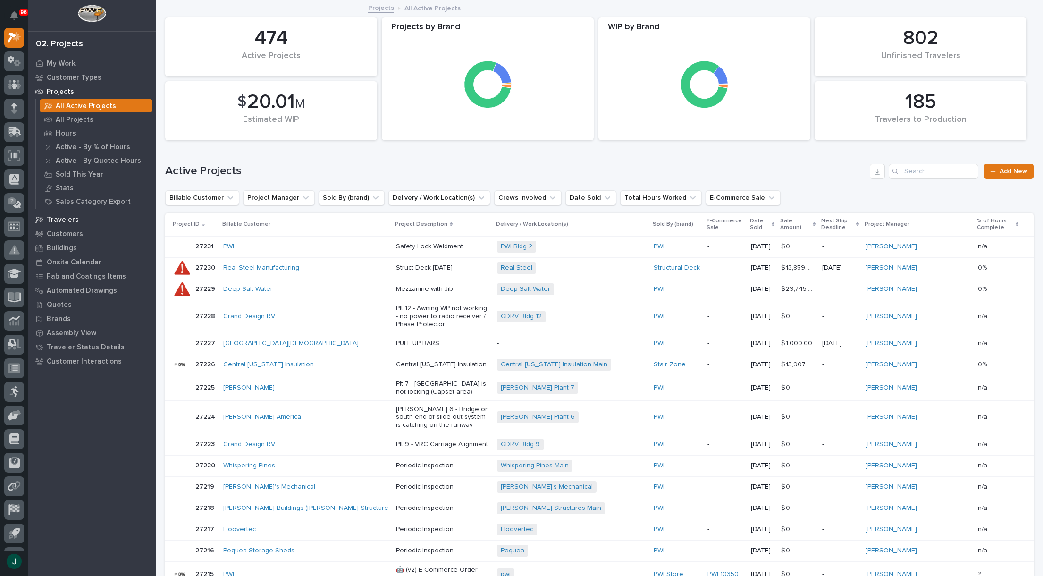
click at [63, 220] on p "Travelers" at bounding box center [63, 220] width 32 height 8
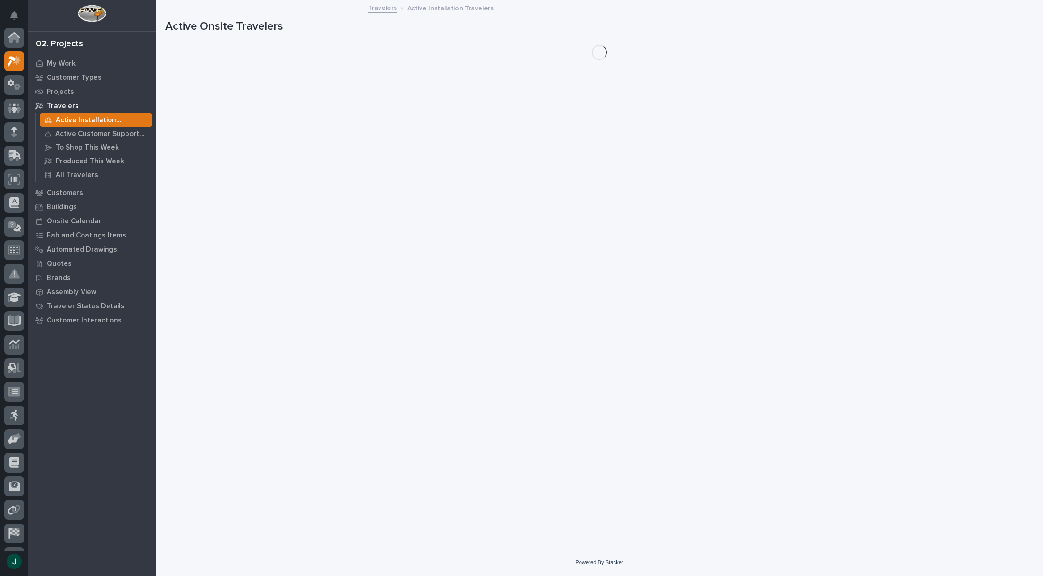
scroll to position [24, 0]
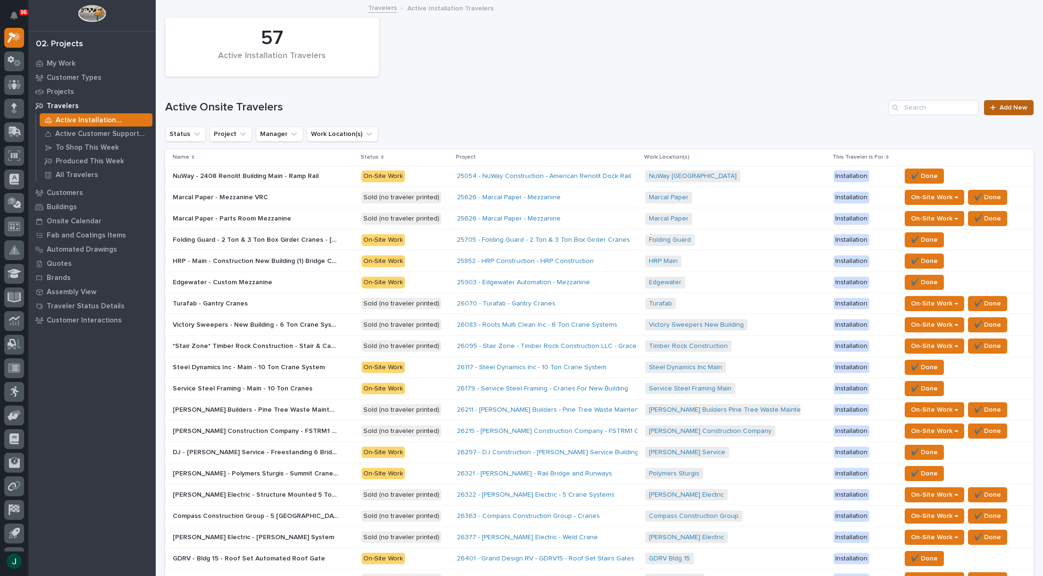
click at [1000, 108] on span "Add New" at bounding box center [1014, 107] width 28 height 7
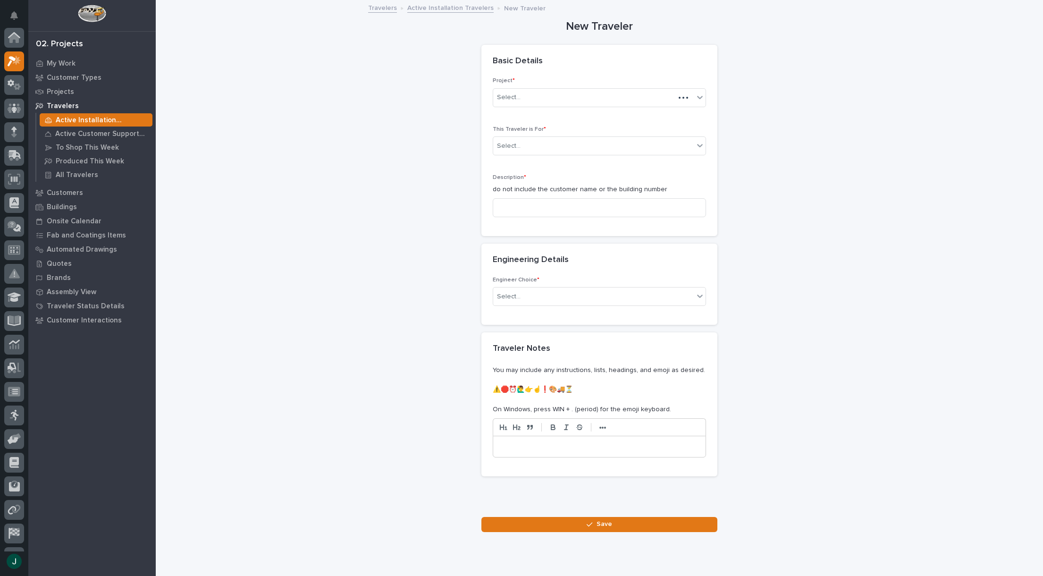
scroll to position [24, 0]
click at [546, 96] on div "Select..." at bounding box center [593, 98] width 201 height 16
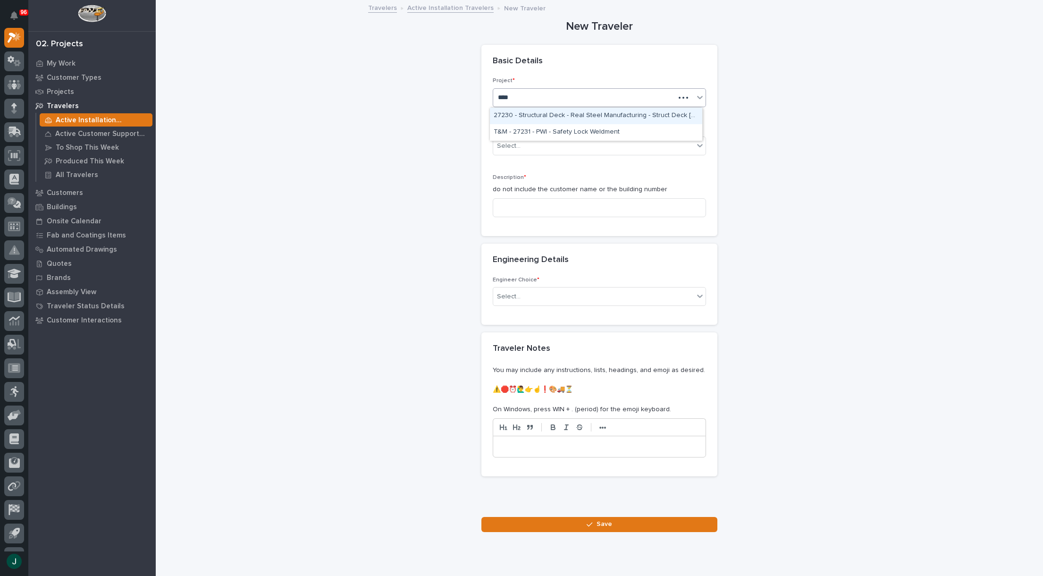
type input "*****"
click at [576, 115] on div "T&M - 27231 - PWI - Safety Lock Weldment" at bounding box center [596, 116] width 212 height 17
click at [606, 144] on div "Select..." at bounding box center [593, 146] width 201 height 16
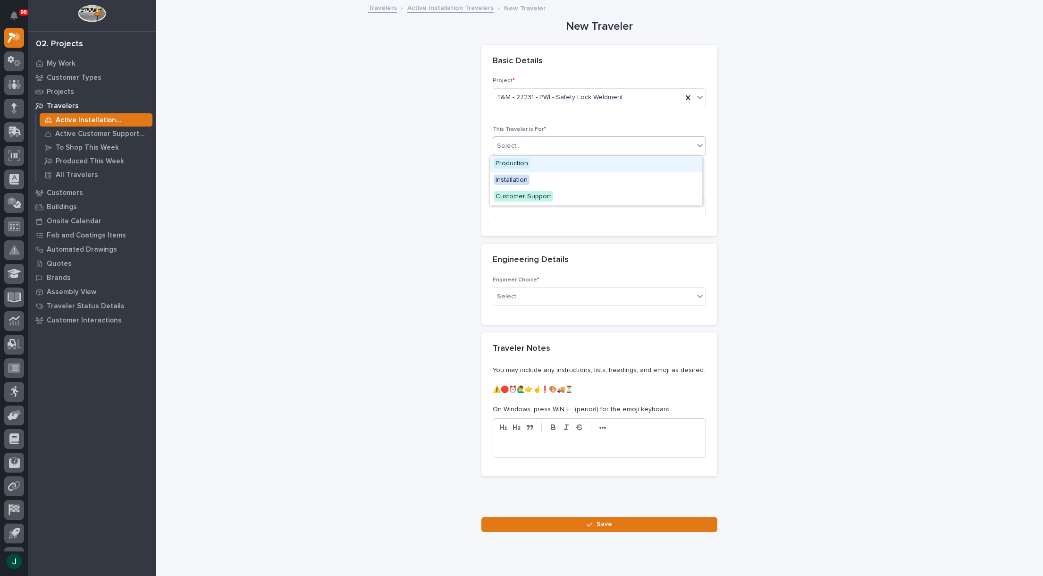
click at [536, 164] on div "Production" at bounding box center [596, 164] width 212 height 17
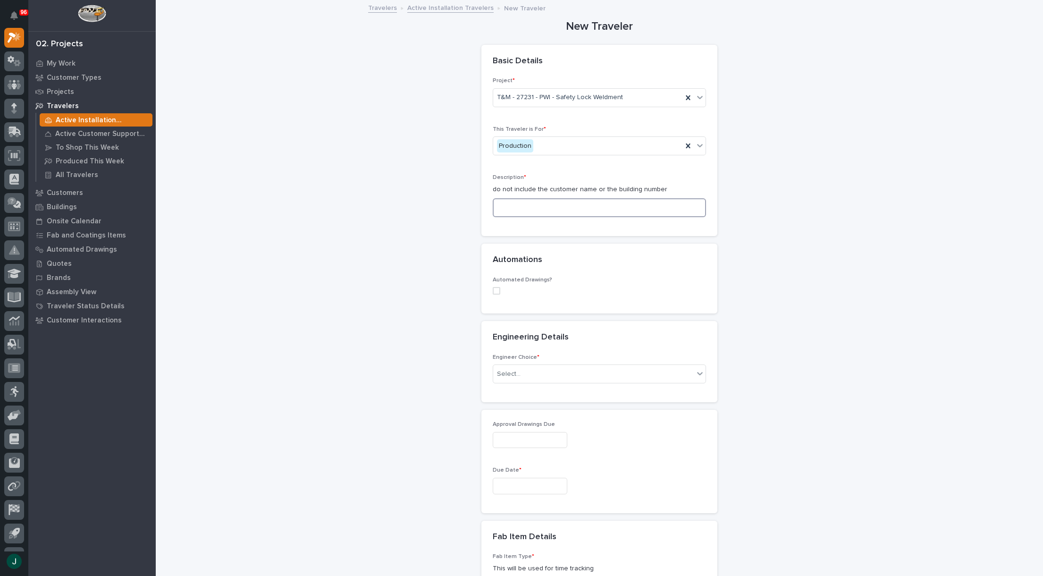
click at [600, 208] on input at bounding box center [599, 207] width 213 height 19
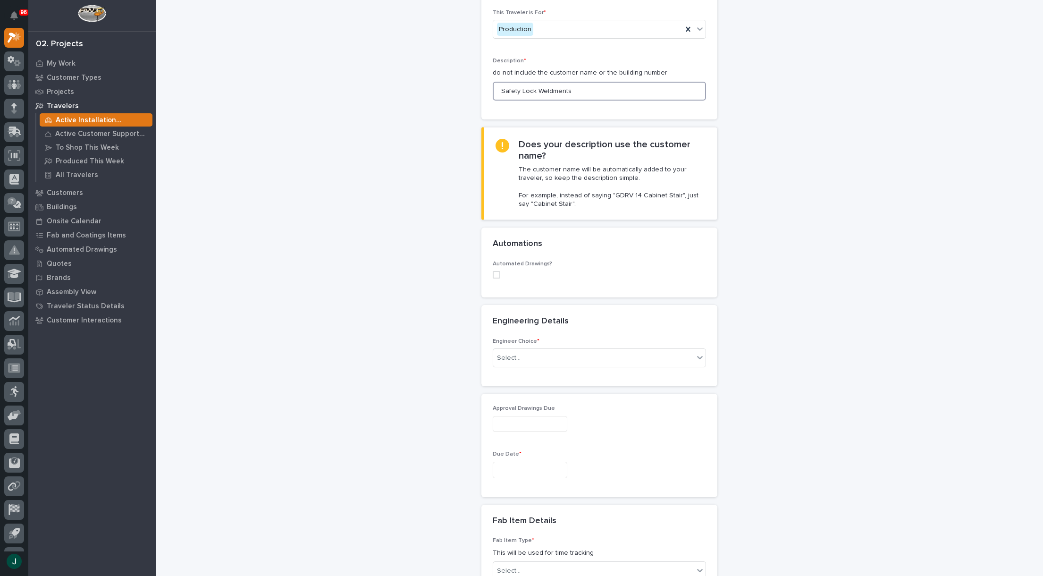
scroll to position [142, 0]
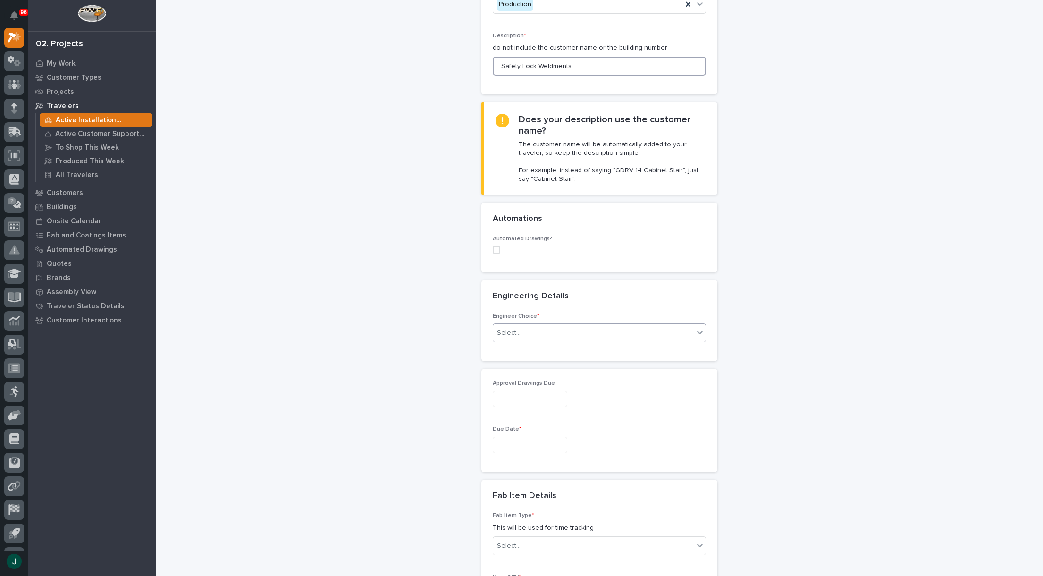
type input "Safety Lock Weldments"
click at [602, 328] on div "Select..." at bounding box center [593, 333] width 201 height 16
